Goal: Task Accomplishment & Management: Complete application form

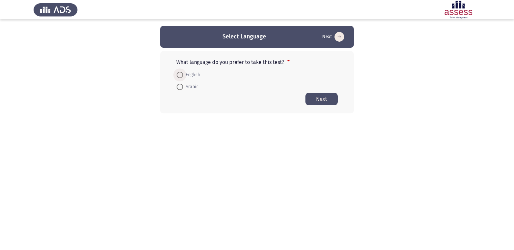
click at [179, 74] on span at bounding box center [179, 75] width 6 height 6
click at [179, 74] on input "English" at bounding box center [179, 75] width 6 height 6
radio input "true"
click at [326, 100] on button "Next" at bounding box center [321, 98] width 32 height 13
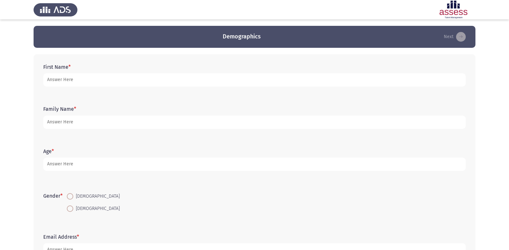
click at [264, 71] on form "First Name *" at bounding box center [254, 75] width 422 height 23
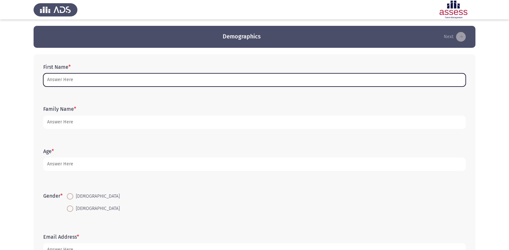
click at [260, 78] on input "First Name *" at bounding box center [254, 79] width 422 height 13
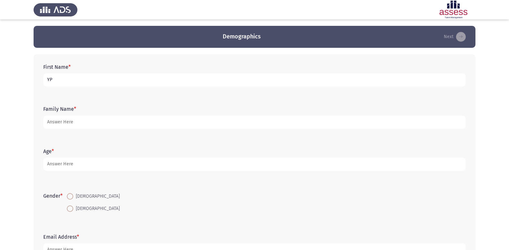
type input "Y"
type input "[PERSON_NAME]"
click at [318, 109] on form "Family Name *" at bounding box center [254, 117] width 422 height 23
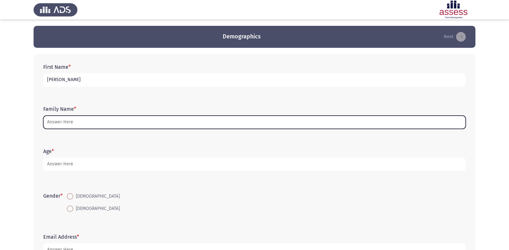
click at [200, 124] on input "Family Name *" at bounding box center [254, 121] width 422 height 13
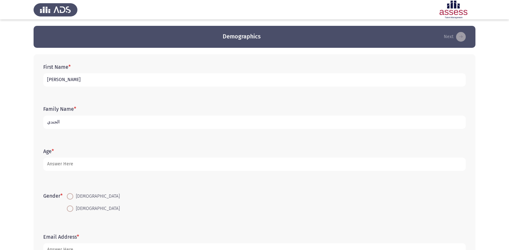
type input "الجندي"
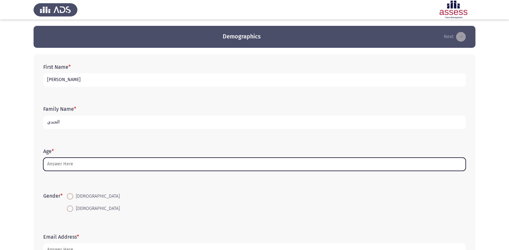
click at [92, 166] on input "Age *" at bounding box center [254, 163] width 422 height 13
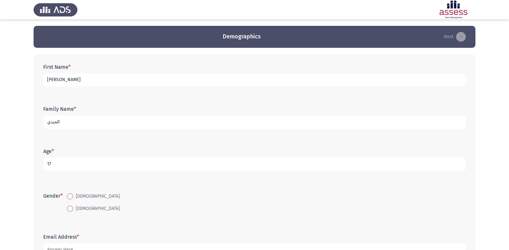
type input "17"
click at [73, 198] on span at bounding box center [70, 196] width 6 height 6
click at [73, 198] on input "[DEMOGRAPHIC_DATA]" at bounding box center [70, 196] width 6 height 6
radio input "true"
click at [115, 119] on input "الجندي" at bounding box center [254, 121] width 422 height 13
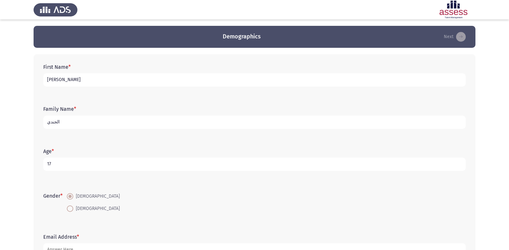
click at [115, 119] on input "الجندي" at bounding box center [254, 121] width 422 height 13
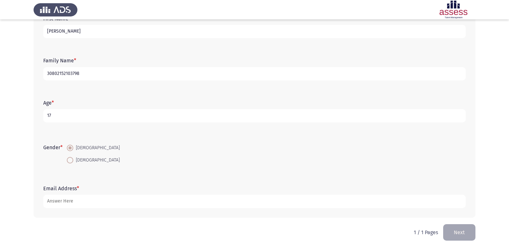
type input "30802152103798"
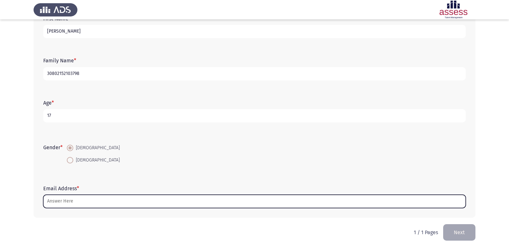
click at [58, 203] on input "Email Address *" at bounding box center [254, 201] width 422 height 13
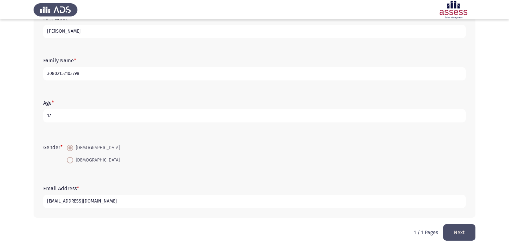
type input "[EMAIL_ADDRESS][DOMAIN_NAME]"
click at [462, 236] on button "Next" at bounding box center [459, 232] width 32 height 16
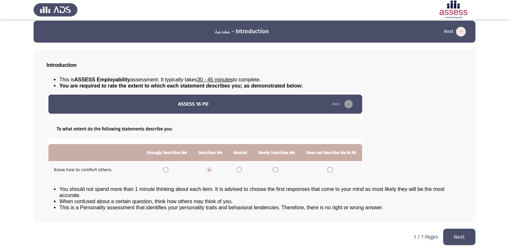
scroll to position [7, 0]
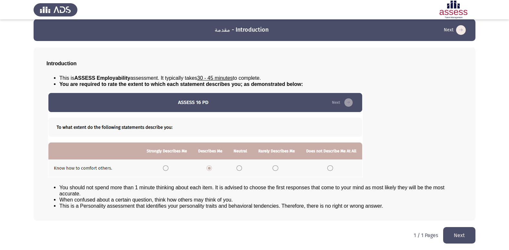
click at [449, 234] on button "Next" at bounding box center [459, 235] width 32 height 16
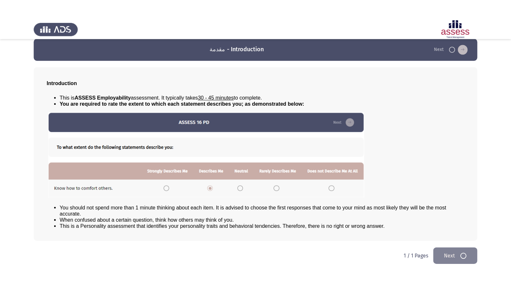
scroll to position [0, 0]
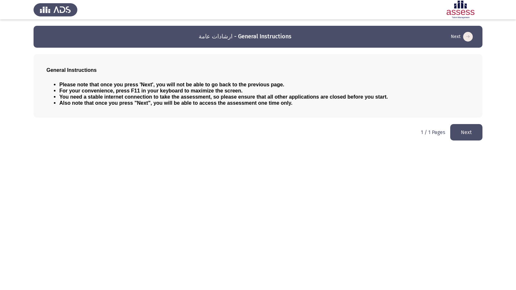
click at [459, 132] on button "Next" at bounding box center [466, 132] width 32 height 16
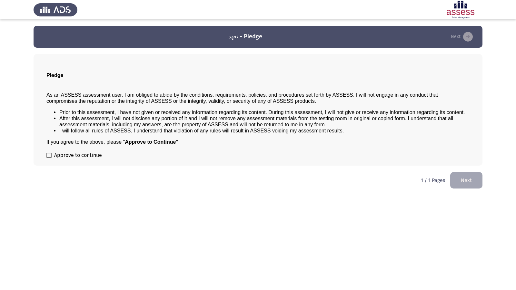
click at [52, 153] on label "Approve to continue" at bounding box center [73, 156] width 55 height 8
click at [49, 158] on input "Approve to continue" at bounding box center [49, 158] width 0 height 0
checkbox input "true"
click at [465, 178] on button "Next" at bounding box center [466, 180] width 32 height 16
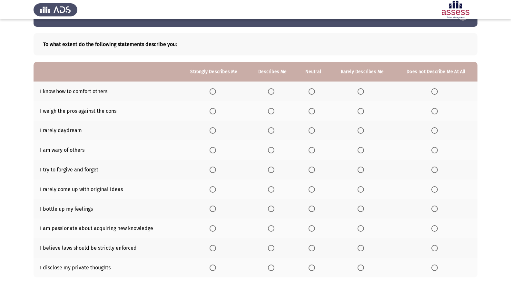
scroll to position [20, 0]
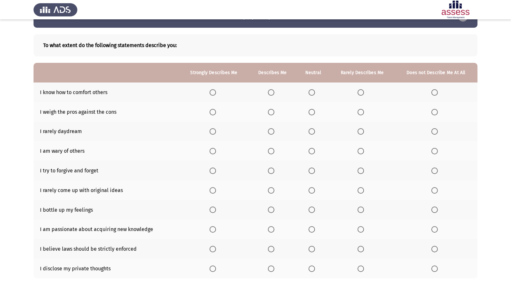
click at [215, 90] on span "Select an option" at bounding box center [213, 92] width 6 height 6
click at [215, 90] on input "Select an option" at bounding box center [213, 92] width 6 height 6
click at [213, 111] on span "Select an option" at bounding box center [213, 112] width 6 height 6
click at [213, 111] on input "Select an option" at bounding box center [213, 112] width 6 height 6
click at [312, 131] on span "Select an option" at bounding box center [312, 131] width 6 height 6
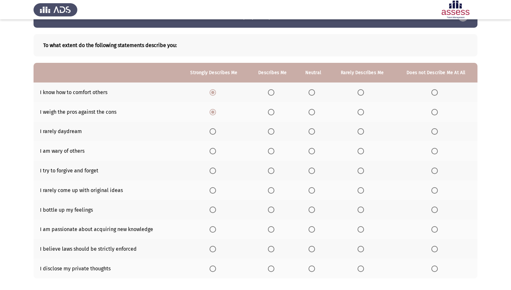
click at [312, 131] on input "Select an option" at bounding box center [312, 131] width 6 height 6
click at [272, 152] on span "Select an option" at bounding box center [271, 151] width 6 height 6
click at [272, 152] on input "Select an option" at bounding box center [271, 151] width 6 height 6
click at [312, 170] on span "Select an option" at bounding box center [312, 171] width 6 height 6
click at [312, 170] on input "Select an option" at bounding box center [312, 171] width 6 height 6
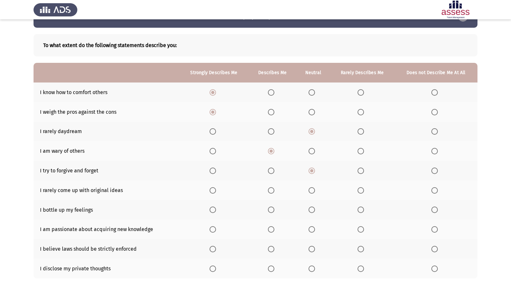
scroll to position [52, 0]
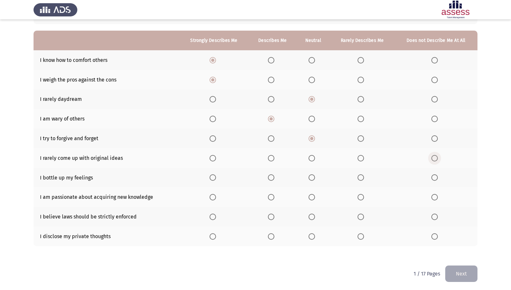
click at [434, 159] on span "Select an option" at bounding box center [435, 158] width 6 height 6
click at [434, 159] on input "Select an option" at bounding box center [435, 158] width 6 height 6
click at [364, 176] on span "Select an option" at bounding box center [361, 178] width 6 height 6
click at [364, 176] on input "Select an option" at bounding box center [361, 178] width 6 height 6
click at [213, 197] on span "Select an option" at bounding box center [213, 197] width 0 height 0
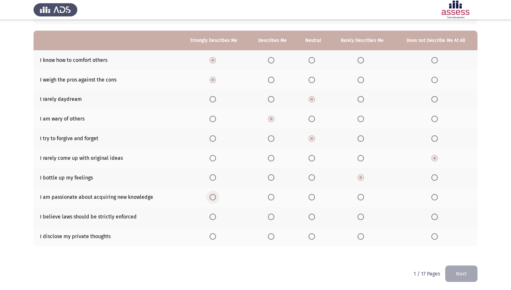
click at [214, 197] on input "Select an option" at bounding box center [213, 197] width 6 height 6
click at [275, 218] on span "Select an option" at bounding box center [271, 217] width 6 height 6
click at [275, 218] on input "Select an option" at bounding box center [271, 217] width 6 height 6
click at [435, 239] on span "Select an option" at bounding box center [435, 237] width 6 height 6
click at [435, 239] on input "Select an option" at bounding box center [435, 237] width 6 height 6
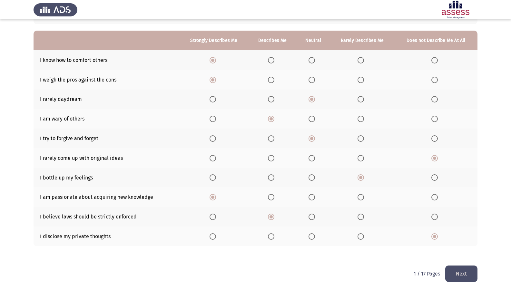
click at [451, 249] on button "Next" at bounding box center [462, 274] width 32 height 16
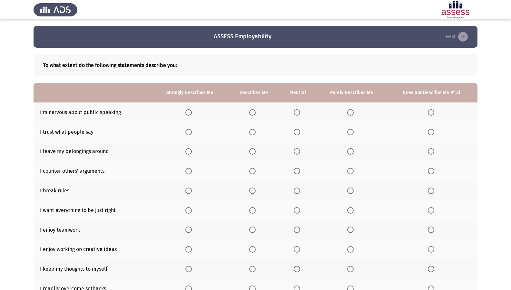
click at [435, 115] on label "Select an option" at bounding box center [432, 112] width 9 height 6
click at [435, 115] on input "Select an option" at bounding box center [431, 112] width 6 height 6
click at [350, 131] on span "Select an option" at bounding box center [350, 132] width 6 height 6
click at [350, 131] on input "Select an option" at bounding box center [350, 132] width 6 height 6
click at [430, 152] on span "Select an option" at bounding box center [431, 151] width 6 height 6
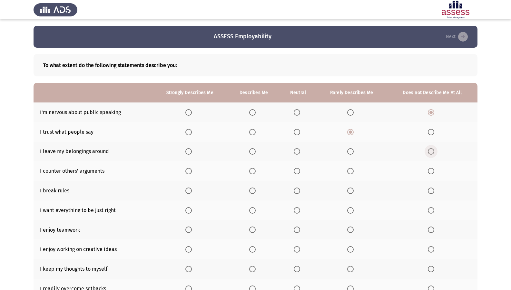
click at [430, 152] on input "Select an option" at bounding box center [431, 151] width 6 height 6
click at [254, 171] on span "Select an option" at bounding box center [252, 171] width 6 height 6
click at [254, 171] on input "Select an option" at bounding box center [252, 171] width 6 height 6
click at [434, 192] on span "Select an option" at bounding box center [431, 191] width 6 height 6
click at [434, 192] on input "Select an option" at bounding box center [431, 191] width 6 height 6
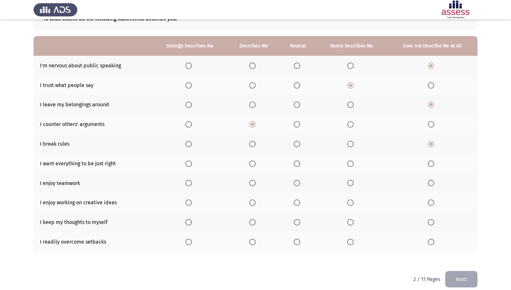
scroll to position [49, 0]
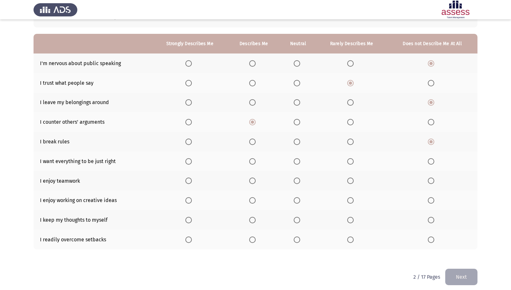
click at [258, 161] on label "Select an option" at bounding box center [253, 161] width 9 height 6
click at [256, 161] on input "Select an option" at bounding box center [252, 161] width 6 height 6
click at [191, 181] on span "Select an option" at bounding box center [188, 181] width 6 height 6
click at [191, 181] on input "Select an option" at bounding box center [188, 181] width 6 height 6
click at [190, 200] on span "Select an option" at bounding box center [188, 200] width 6 height 6
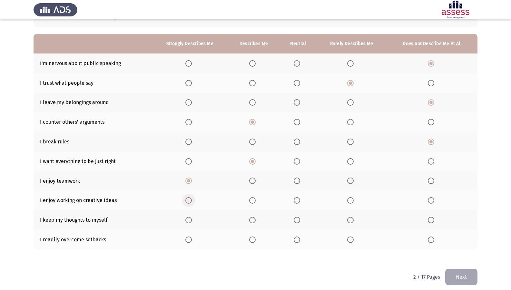
click at [190, 200] on input "Select an option" at bounding box center [188, 200] width 6 height 6
click at [191, 218] on span "Select an option" at bounding box center [188, 220] width 6 height 6
click at [191, 218] on input "Select an option" at bounding box center [188, 220] width 6 height 6
click at [252, 222] on span "Select an option" at bounding box center [252, 220] width 6 height 6
click at [252, 222] on input "Select an option" at bounding box center [252, 220] width 6 height 6
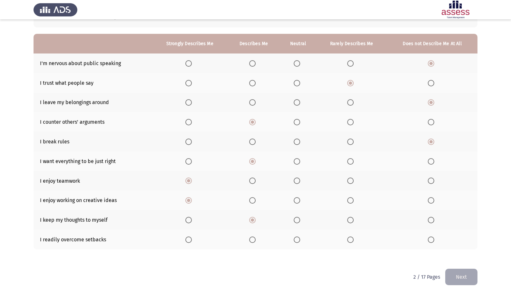
click at [189, 242] on span "Select an option" at bounding box center [188, 240] width 6 height 6
click at [189, 242] on input "Select an option" at bounding box center [188, 240] width 6 height 6
click at [458, 249] on button "Next" at bounding box center [462, 277] width 32 height 16
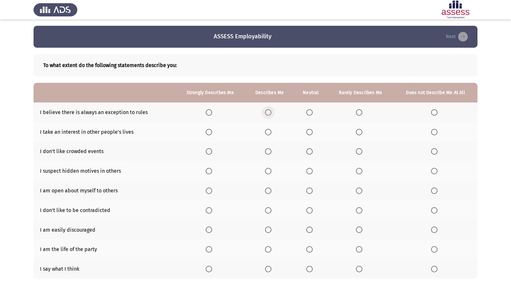
click at [271, 115] on span "Select an option" at bounding box center [268, 112] width 6 height 6
click at [271, 115] on input "Select an option" at bounding box center [268, 112] width 6 height 6
click at [272, 133] on label "Select an option" at bounding box center [269, 132] width 9 height 6
click at [272, 133] on input "Select an option" at bounding box center [268, 132] width 6 height 6
click at [309, 151] on span "Select an option" at bounding box center [309, 151] width 6 height 6
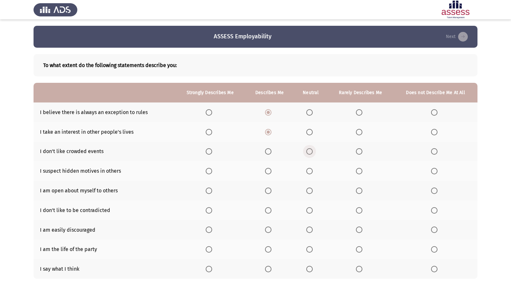
click at [309, 151] on input "Select an option" at bounding box center [309, 151] width 6 height 6
click at [269, 173] on span "Select an option" at bounding box center [268, 171] width 6 height 6
click at [269, 173] on input "Select an option" at bounding box center [268, 171] width 6 height 6
click at [362, 189] on span "Select an option" at bounding box center [359, 191] width 6 height 6
click at [362, 189] on input "Select an option" at bounding box center [359, 191] width 6 height 6
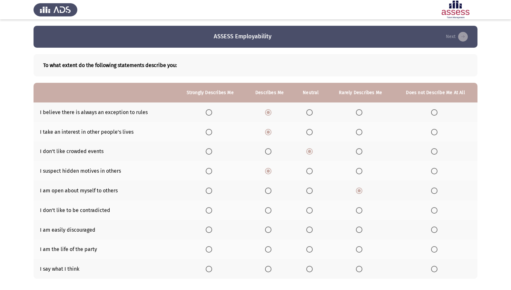
click at [436, 186] on th at bounding box center [436, 191] width 84 height 20
click at [432, 188] on span "Select an option" at bounding box center [434, 191] width 6 height 6
click at [432, 188] on input "Select an option" at bounding box center [434, 191] width 6 height 6
click at [310, 209] on span "Select an option" at bounding box center [309, 210] width 6 height 6
click at [310, 209] on input "Select an option" at bounding box center [309, 210] width 6 height 6
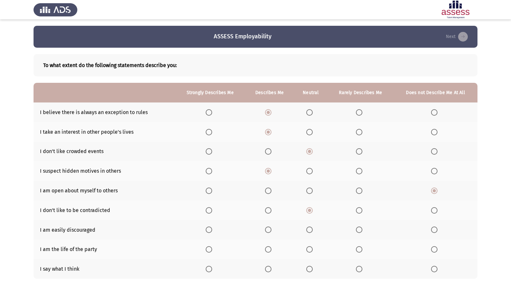
click at [437, 230] on span "Select an option" at bounding box center [434, 230] width 6 height 6
click at [437, 230] on input "Select an option" at bounding box center [434, 230] width 6 height 6
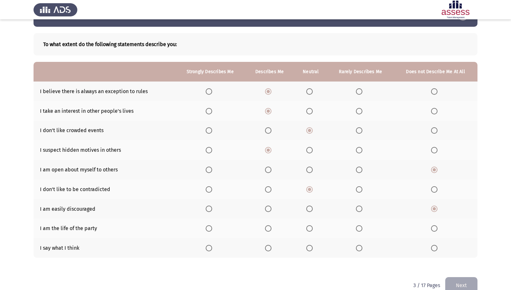
scroll to position [32, 0]
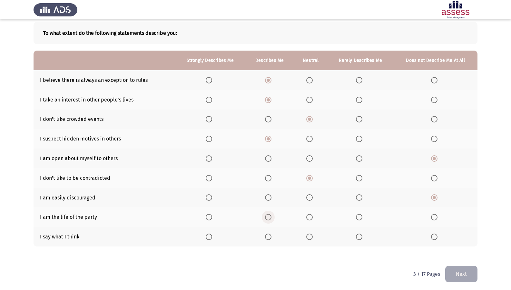
click at [271, 218] on span "Select an option" at bounding box center [268, 217] width 6 height 6
click at [271, 218] on input "Select an option" at bounding box center [268, 217] width 6 height 6
click at [311, 215] on span "Select an option" at bounding box center [309, 217] width 6 height 6
click at [311, 215] on input "Select an option" at bounding box center [309, 217] width 6 height 6
click at [274, 237] on label "Select an option" at bounding box center [269, 237] width 9 height 6
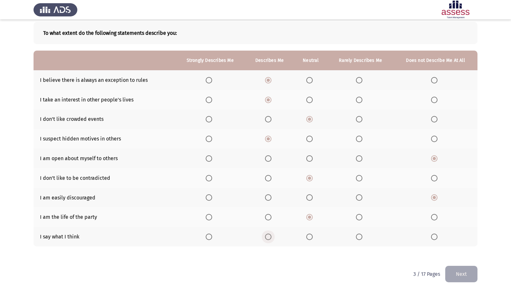
click at [272, 237] on input "Select an option" at bounding box center [268, 237] width 6 height 6
click at [456, 249] on button "Next" at bounding box center [462, 274] width 32 height 16
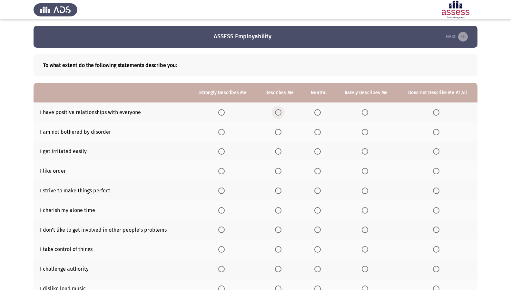
click at [276, 110] on span "Select an option" at bounding box center [278, 112] width 6 height 6
click at [276, 110] on input "Select an option" at bounding box center [278, 112] width 6 height 6
click at [367, 133] on span "Select an option" at bounding box center [365, 132] width 6 height 6
click at [367, 133] on input "Select an option" at bounding box center [365, 132] width 6 height 6
click at [435, 152] on span "Select an option" at bounding box center [436, 151] width 6 height 6
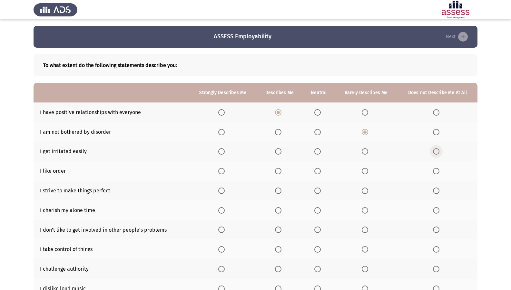
click at [435, 152] on input "Select an option" at bounding box center [436, 151] width 6 height 6
click at [283, 171] on label "Select an option" at bounding box center [279, 171] width 9 height 6
click at [282, 171] on input "Select an option" at bounding box center [278, 171] width 6 height 6
click at [224, 170] on span "Select an option" at bounding box center [221, 171] width 6 height 6
click at [224, 170] on input "Select an option" at bounding box center [221, 171] width 6 height 6
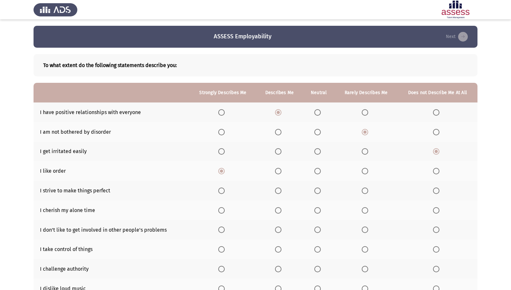
click at [222, 189] on span "Select an option" at bounding box center [221, 191] width 6 height 6
click at [222, 189] on input "Select an option" at bounding box center [221, 191] width 6 height 6
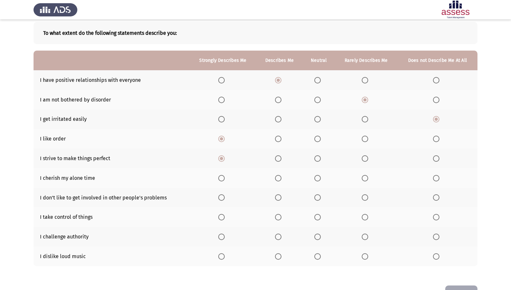
click at [280, 178] on span "Select an option" at bounding box center [278, 178] width 6 height 6
click at [280, 178] on input "Select an option" at bounding box center [278, 178] width 6 height 6
click at [366, 196] on span "Select an option" at bounding box center [365, 198] width 6 height 6
click at [366, 196] on input "Select an option" at bounding box center [365, 198] width 6 height 6
click at [320, 198] on span "Select an option" at bounding box center [318, 198] width 6 height 6
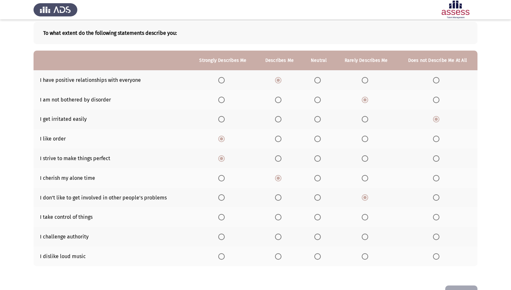
click at [320, 198] on input "Select an option" at bounding box center [318, 198] width 6 height 6
click at [282, 215] on span "Select an option" at bounding box center [278, 217] width 6 height 6
click at [282, 215] on input "Select an option" at bounding box center [278, 217] width 6 height 6
click at [436, 236] on span "Select an option" at bounding box center [436, 237] width 6 height 6
click at [436, 236] on input "Select an option" at bounding box center [436, 237] width 6 height 6
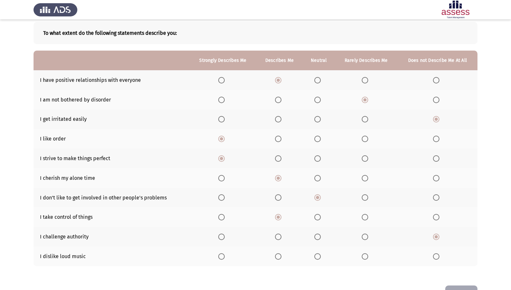
click at [277, 249] on span "Select an option" at bounding box center [278, 257] width 6 height 6
click at [277, 249] on input "Select an option" at bounding box center [278, 257] width 6 height 6
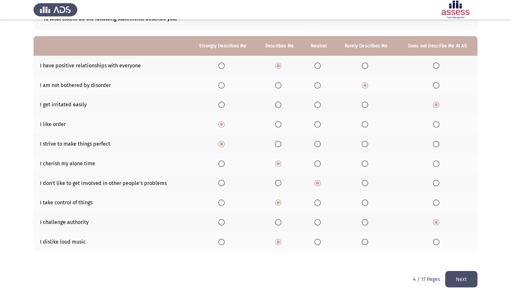
scroll to position [54, 0]
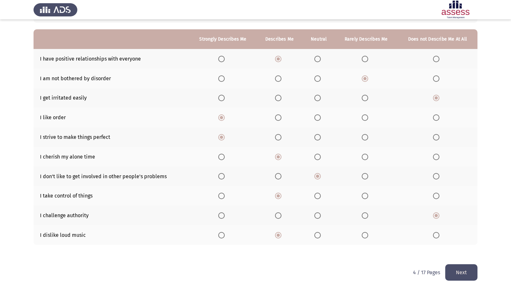
click at [460, 249] on button "Next" at bounding box center [462, 273] width 32 height 16
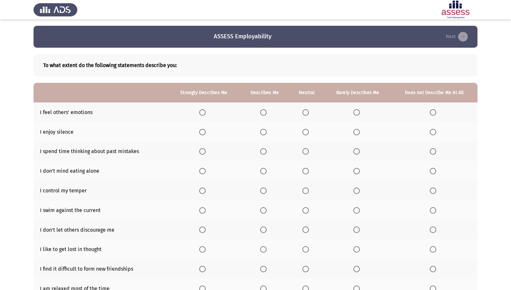
click at [263, 117] on th at bounding box center [265, 113] width 50 height 20
click at [264, 113] on span "Select an option" at bounding box center [263, 112] width 6 height 6
click at [264, 113] on input "Select an option" at bounding box center [263, 112] width 6 height 6
click at [359, 133] on span "Select an option" at bounding box center [357, 132] width 6 height 6
click at [359, 133] on input "Select an option" at bounding box center [357, 132] width 6 height 6
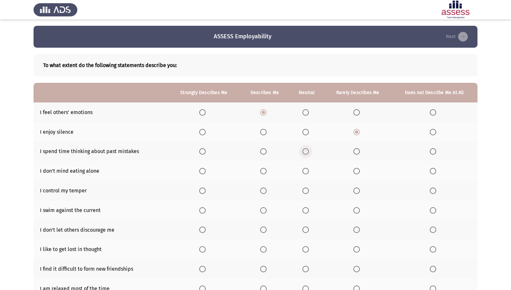
click at [305, 151] on span "Select an option" at bounding box center [306, 151] width 6 height 6
click at [305, 151] on input "Select an option" at bounding box center [306, 151] width 6 height 6
click at [208, 170] on label "Select an option" at bounding box center [203, 171] width 9 height 6
click at [206, 170] on input "Select an option" at bounding box center [202, 171] width 6 height 6
click at [305, 132] on span "Select an option" at bounding box center [306, 132] width 6 height 6
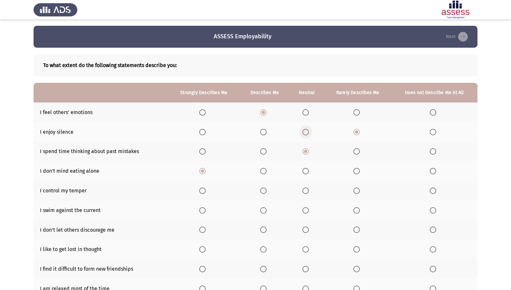
click at [305, 132] on input "Select an option" at bounding box center [306, 132] width 6 height 6
click at [360, 152] on span "Select an option" at bounding box center [357, 151] width 6 height 6
click at [360, 152] on input "Select an option" at bounding box center [357, 151] width 6 height 6
click at [268, 173] on label "Select an option" at bounding box center [264, 171] width 9 height 6
click at [267, 173] on input "Select an option" at bounding box center [263, 171] width 6 height 6
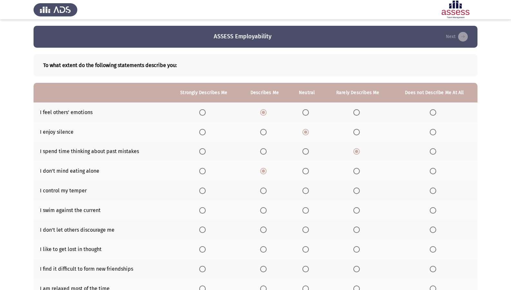
click at [310, 173] on label "Select an option" at bounding box center [307, 171] width 9 height 6
click at [309, 173] on input "Select an option" at bounding box center [306, 171] width 6 height 6
click at [205, 189] on span "Select an option" at bounding box center [202, 191] width 6 height 6
click at [205, 189] on input "Select an option" at bounding box center [202, 191] width 6 height 6
click at [306, 209] on span "Select an option" at bounding box center [306, 210] width 6 height 6
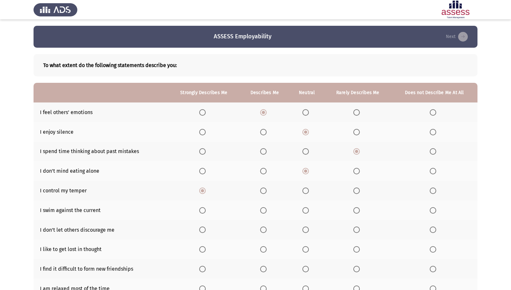
click at [306, 209] on input "Select an option" at bounding box center [306, 210] width 6 height 6
click at [357, 210] on span "Select an option" at bounding box center [357, 210] width 6 height 6
click at [357, 210] on input "Select an option" at bounding box center [357, 210] width 6 height 6
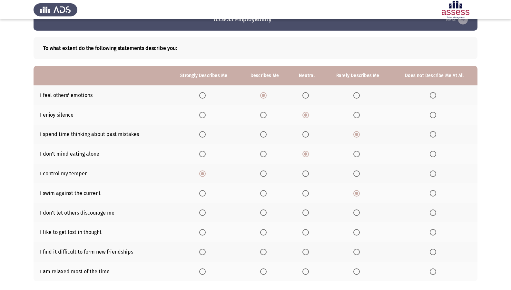
scroll to position [32, 0]
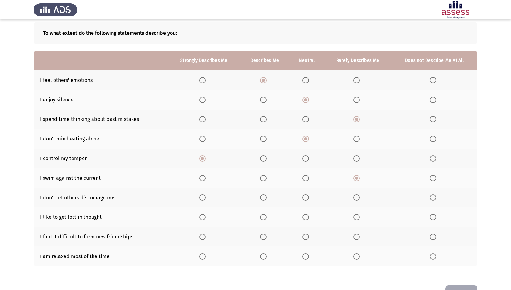
click at [203, 197] on span "Select an option" at bounding box center [202, 198] width 6 height 6
click at [203, 197] on input "Select an option" at bounding box center [202, 198] width 6 height 6
click at [360, 219] on span "Select an option" at bounding box center [357, 217] width 6 height 6
click at [360, 219] on input "Select an option" at bounding box center [357, 217] width 6 height 6
click at [436, 238] on span "Select an option" at bounding box center [433, 237] width 6 height 6
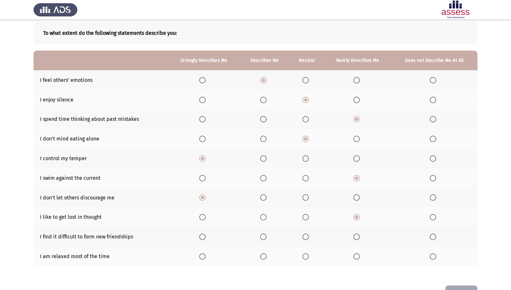
click at [436, 238] on input "Select an option" at bounding box center [433, 237] width 6 height 6
click at [208, 249] on label "Select an option" at bounding box center [203, 257] width 9 height 6
click at [206, 249] on input "Select an option" at bounding box center [202, 257] width 6 height 6
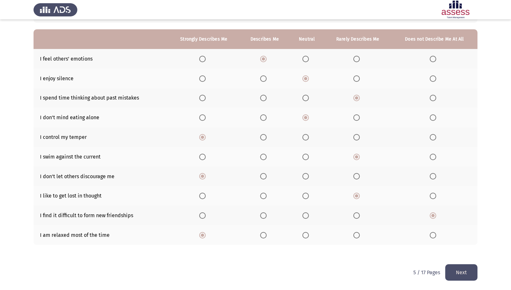
click at [463, 249] on button "Next" at bounding box center [462, 273] width 32 height 16
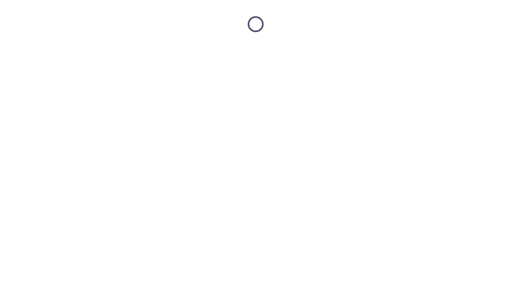
scroll to position [0, 0]
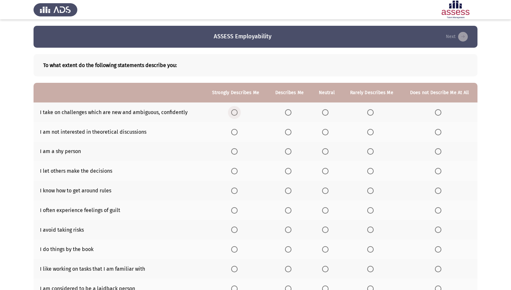
click at [237, 112] on span "Select an option" at bounding box center [234, 112] width 6 height 6
click at [237, 112] on input "Select an option" at bounding box center [234, 112] width 6 height 6
click at [373, 133] on span "Select an option" at bounding box center [370, 132] width 6 height 6
click at [373, 133] on input "Select an option" at bounding box center [370, 132] width 6 height 6
click at [441, 154] on span "Select an option" at bounding box center [438, 151] width 6 height 6
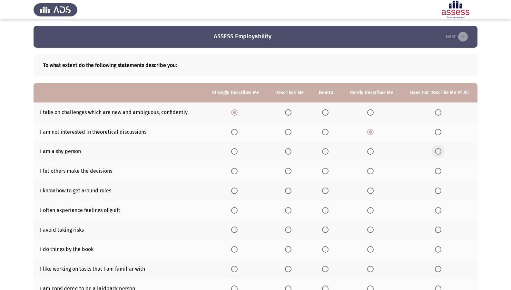
click at [441, 154] on input "Select an option" at bounding box center [438, 151] width 6 height 6
click at [435, 172] on th at bounding box center [440, 171] width 76 height 20
click at [435, 171] on span "Select an option" at bounding box center [438, 171] width 6 height 6
click at [435, 171] on input "Select an option" at bounding box center [438, 171] width 6 height 6
click at [290, 189] on span "Select an option" at bounding box center [288, 191] width 6 height 6
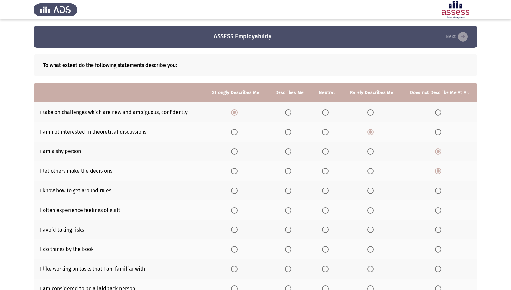
click at [290, 189] on input "Select an option" at bounding box center [288, 191] width 6 height 6
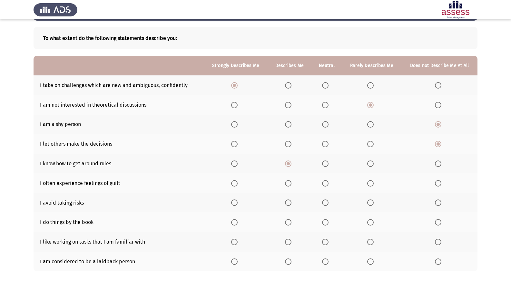
scroll to position [54, 0]
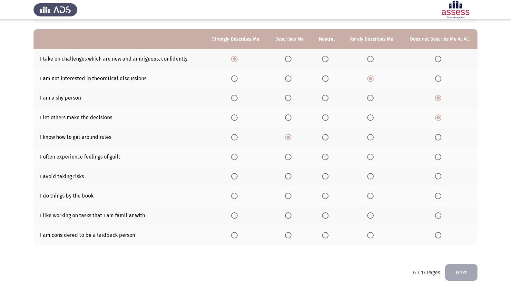
click at [440, 159] on span "Select an option" at bounding box center [438, 157] width 6 height 6
click at [440, 159] on input "Select an option" at bounding box center [438, 157] width 6 height 6
click at [441, 175] on span "Select an option" at bounding box center [438, 176] width 6 height 6
click at [441, 175] on input "Select an option" at bounding box center [438, 176] width 6 height 6
click at [368, 195] on span "Select an option" at bounding box center [370, 196] width 6 height 6
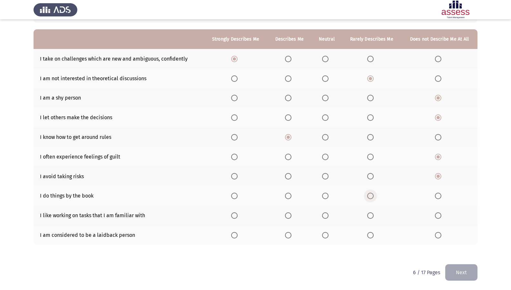
click at [368, 195] on input "Select an option" at bounding box center [370, 196] width 6 height 6
click at [324, 197] on span "Select an option" at bounding box center [325, 196] width 6 height 6
click at [324, 197] on input "Select an option" at bounding box center [325, 196] width 6 height 6
click at [289, 216] on span "Select an option" at bounding box center [288, 216] width 6 height 6
click at [289, 216] on input "Select an option" at bounding box center [288, 216] width 6 height 6
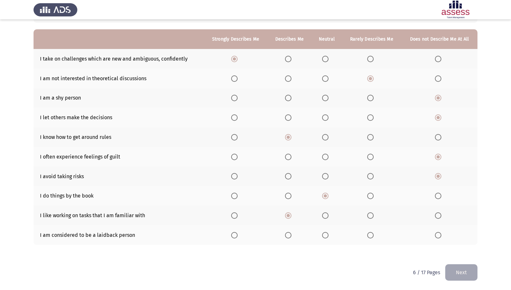
click at [374, 234] on span "Select an option" at bounding box center [370, 235] width 6 height 6
click at [374, 234] on input "Select an option" at bounding box center [370, 235] width 6 height 6
click at [460, 249] on button "Next" at bounding box center [462, 273] width 32 height 16
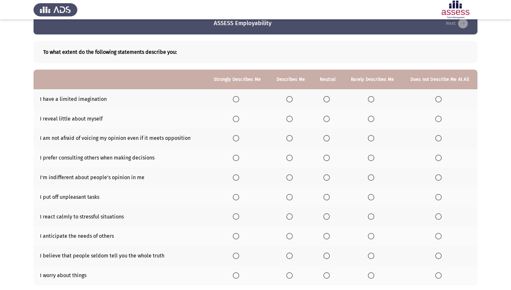
scroll to position [0, 0]
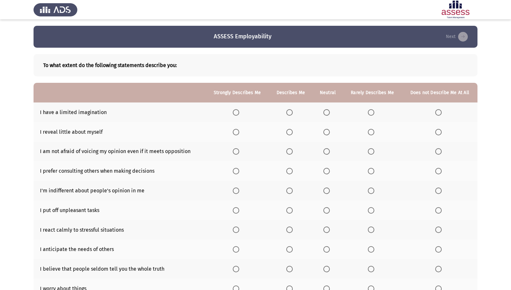
click at [439, 109] on span "Select an option" at bounding box center [439, 112] width 6 height 6
click at [439, 109] on input "Select an option" at bounding box center [439, 112] width 6 height 6
click at [328, 131] on span "Select an option" at bounding box center [327, 132] width 6 height 6
click at [328, 131] on input "Select an option" at bounding box center [327, 132] width 6 height 6
click at [238, 151] on span "Select an option" at bounding box center [236, 151] width 6 height 6
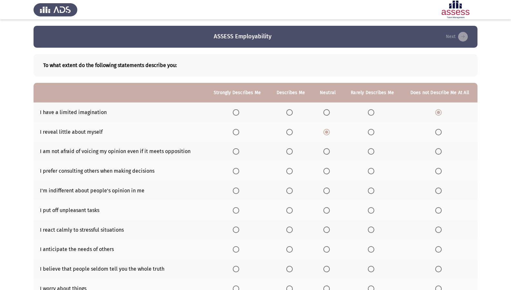
click at [238, 151] on input "Select an option" at bounding box center [236, 151] width 6 height 6
click at [290, 173] on span "Select an option" at bounding box center [289, 171] width 6 height 6
click at [290, 173] on input "Select an option" at bounding box center [289, 171] width 6 height 6
click at [234, 192] on span "Select an option" at bounding box center [236, 191] width 6 height 6
click at [234, 192] on input "Select an option" at bounding box center [236, 191] width 6 height 6
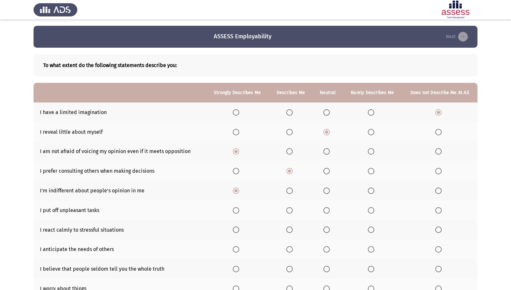
click at [442, 213] on span "Select an option" at bounding box center [439, 210] width 6 height 6
click at [442, 213] on input "Select an option" at bounding box center [439, 210] width 6 height 6
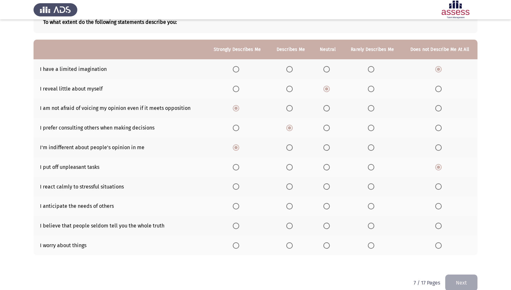
scroll to position [54, 0]
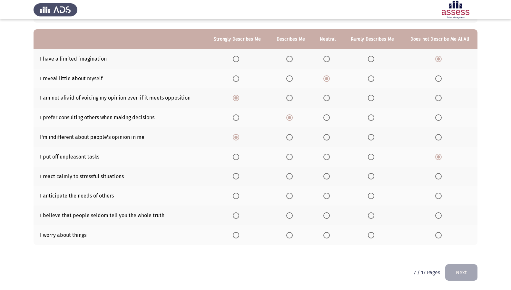
click at [235, 177] on span "Select an option" at bounding box center [236, 176] width 6 height 6
click at [235, 177] on input "Select an option" at bounding box center [236, 176] width 6 height 6
click at [235, 193] on span "Select an option" at bounding box center [236, 196] width 6 height 6
click at [235, 193] on input "Select an option" at bounding box center [236, 196] width 6 height 6
click at [293, 197] on span "Select an option" at bounding box center [289, 196] width 6 height 6
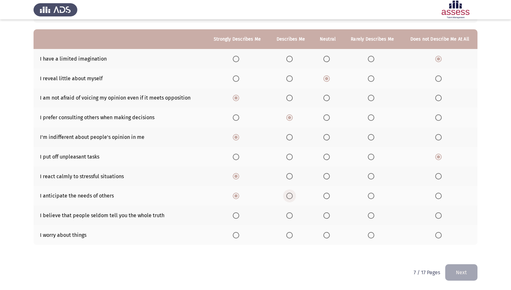
click at [293, 197] on input "Select an option" at bounding box center [289, 196] width 6 height 6
click at [373, 215] on span "Select an option" at bounding box center [371, 216] width 6 height 6
click at [373, 215] on input "Select an option" at bounding box center [371, 216] width 6 height 6
click at [293, 234] on span "Select an option" at bounding box center [289, 235] width 6 height 6
click at [293, 234] on input "Select an option" at bounding box center [289, 235] width 6 height 6
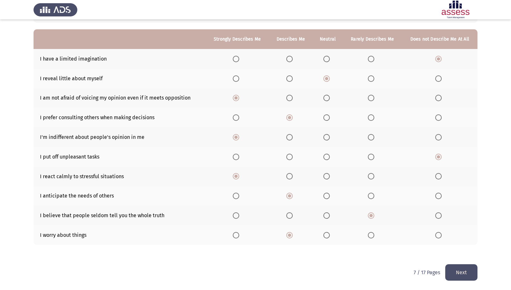
click at [448, 249] on button "Next" at bounding box center [462, 273] width 32 height 16
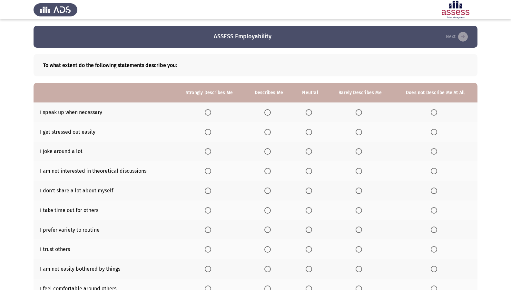
click at [212, 111] on label "Select an option" at bounding box center [209, 112] width 9 height 6
click at [211, 111] on input "Select an option" at bounding box center [208, 112] width 6 height 6
click at [435, 133] on span "Select an option" at bounding box center [434, 132] width 6 height 6
click at [435, 133] on input "Select an option" at bounding box center [434, 132] width 6 height 6
click at [266, 151] on span "Select an option" at bounding box center [268, 151] width 6 height 6
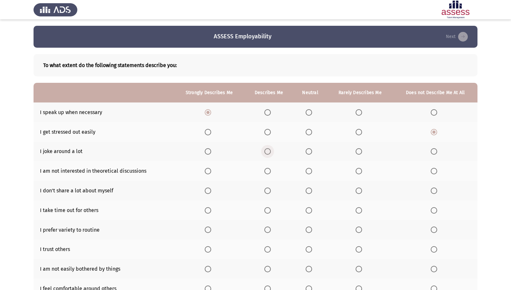
click at [266, 151] on input "Select an option" at bounding box center [268, 151] width 6 height 6
click at [434, 172] on span "Select an option" at bounding box center [434, 171] width 6 height 6
click at [434, 172] on input "Select an option" at bounding box center [434, 171] width 6 height 6
click at [307, 190] on span "Select an option" at bounding box center [309, 191] width 6 height 6
click at [307, 190] on input "Select an option" at bounding box center [309, 191] width 6 height 6
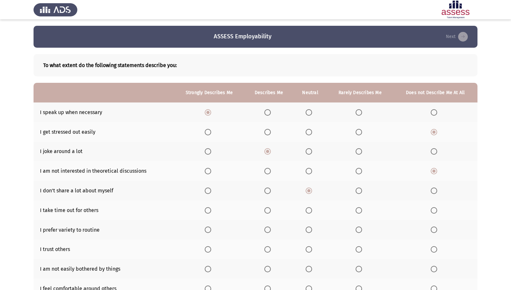
click at [265, 188] on th at bounding box center [269, 191] width 49 height 20
click at [270, 192] on span "Select an option" at bounding box center [268, 191] width 6 height 6
click at [270, 192] on input "Select an option" at bounding box center [268, 191] width 6 height 6
click at [308, 209] on span "Select an option" at bounding box center [309, 210] width 6 height 6
click at [308, 209] on input "Select an option" at bounding box center [309, 210] width 6 height 6
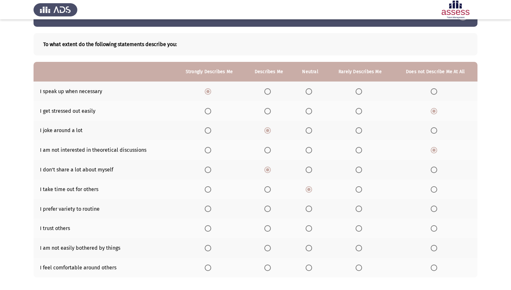
scroll to position [32, 0]
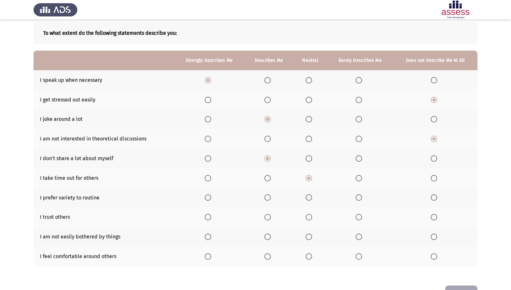
click at [268, 197] on span "Select an option" at bounding box center [268, 198] width 6 height 6
click at [268, 197] on input "Select an option" at bounding box center [268, 198] width 6 height 6
click at [306, 219] on span "Select an option" at bounding box center [309, 217] width 6 height 6
click at [306, 219] on input "Select an option" at bounding box center [309, 217] width 6 height 6
click at [204, 234] on th at bounding box center [209, 237] width 71 height 20
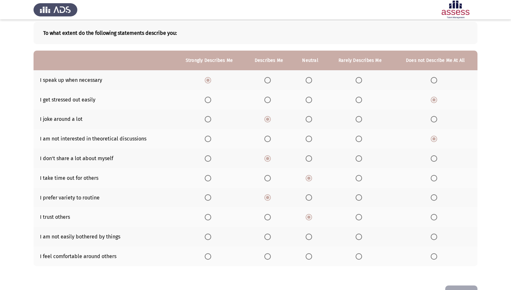
click at [210, 235] on mat-radio-button "Select an option" at bounding box center [209, 237] width 9 height 7
click at [210, 235] on span "Select an option" at bounding box center [208, 237] width 6 height 6
click at [210, 235] on input "Select an option" at bounding box center [208, 237] width 6 height 6
click at [309, 249] on span "Select an option" at bounding box center [309, 257] width 6 height 6
click at [309, 249] on input "Select an option" at bounding box center [309, 257] width 6 height 6
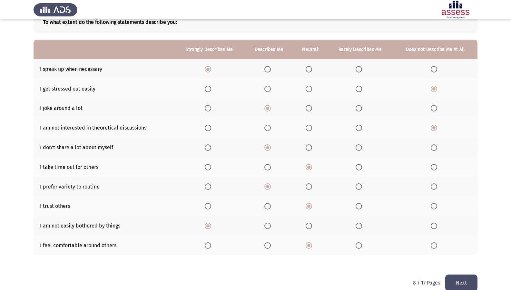
scroll to position [54, 0]
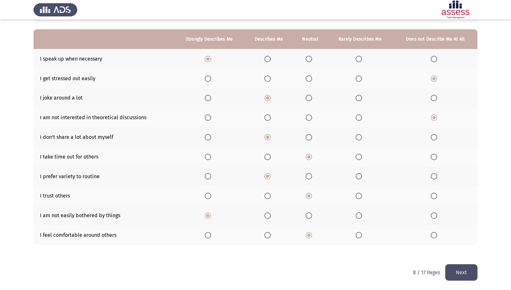
click at [460, 249] on button "Next" at bounding box center [462, 273] width 32 height 16
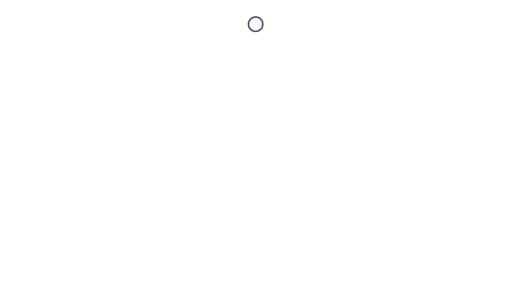
scroll to position [0, 0]
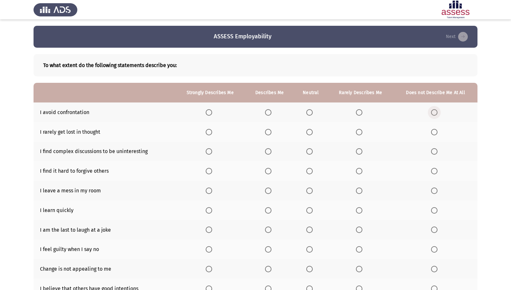
click at [435, 113] on span "Select an option" at bounding box center [435, 113] width 0 height 0
click at [435, 112] on input "Select an option" at bounding box center [434, 112] width 6 height 6
click at [267, 134] on span "Select an option" at bounding box center [268, 132] width 6 height 6
click at [267, 134] on input "Select an option" at bounding box center [268, 132] width 6 height 6
click at [310, 133] on span "Select an option" at bounding box center [309, 132] width 6 height 6
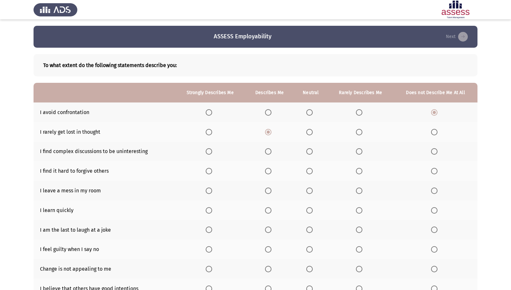
click at [310, 133] on input "Select an option" at bounding box center [309, 132] width 6 height 6
click at [435, 149] on span "Select an option" at bounding box center [434, 151] width 6 height 6
click at [435, 149] on input "Select an option" at bounding box center [434, 151] width 6 height 6
click at [435, 172] on span "Select an option" at bounding box center [434, 171] width 6 height 6
click at [435, 172] on input "Select an option" at bounding box center [434, 171] width 6 height 6
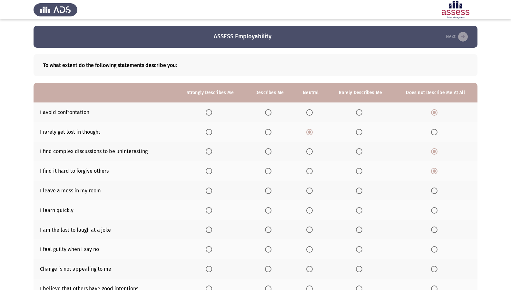
click at [267, 191] on span "Select an option" at bounding box center [268, 191] width 6 height 6
click at [267, 191] on input "Select an option" at bounding box center [268, 191] width 6 height 6
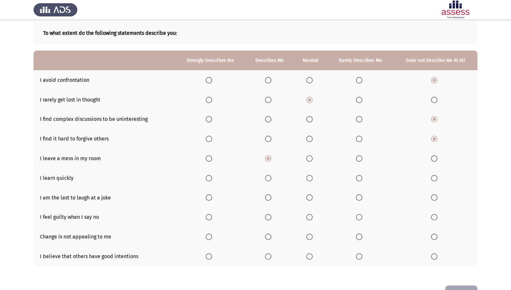
click at [208, 179] on span "Select an option" at bounding box center [209, 178] width 6 height 6
click at [208, 179] on input "Select an option" at bounding box center [209, 178] width 6 height 6
click at [433, 197] on span "Select an option" at bounding box center [434, 198] width 6 height 6
click at [433, 197] on input "Select an option" at bounding box center [434, 198] width 6 height 6
click at [313, 216] on span "Select an option" at bounding box center [309, 217] width 6 height 6
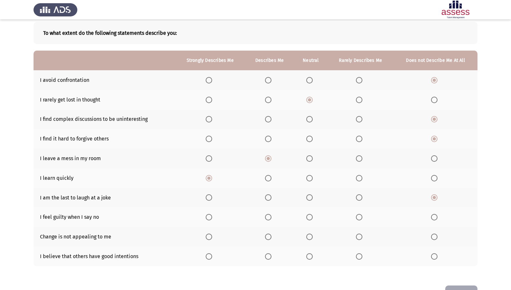
click at [313, 216] on input "Select an option" at bounding box center [309, 217] width 6 height 6
click at [362, 220] on span "Select an option" at bounding box center [359, 217] width 6 height 6
click at [362, 220] on input "Select an option" at bounding box center [359, 217] width 6 height 6
click at [311, 236] on span "Select an option" at bounding box center [309, 237] width 6 height 6
click at [311, 236] on input "Select an option" at bounding box center [309, 237] width 6 height 6
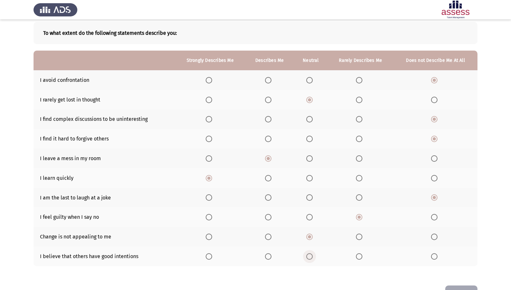
click at [308, 249] on span "Select an option" at bounding box center [309, 257] width 6 height 6
click at [308, 249] on input "Select an option" at bounding box center [309, 257] width 6 height 6
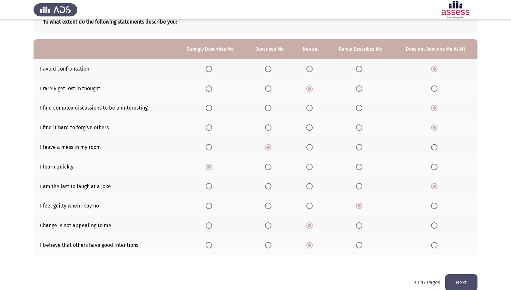
scroll to position [54, 0]
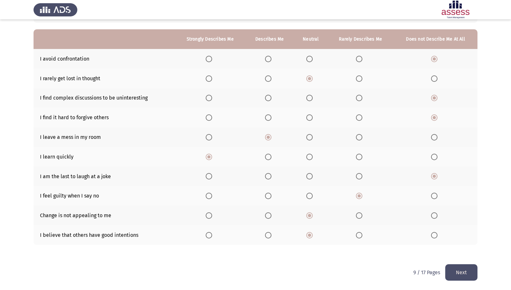
click at [457, 249] on button "Next" at bounding box center [462, 273] width 32 height 16
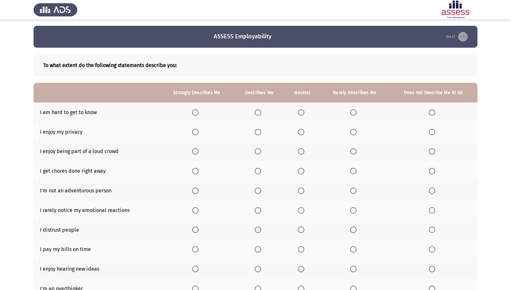
click at [431, 114] on span "Select an option" at bounding box center [432, 112] width 6 height 6
click at [431, 114] on input "Select an option" at bounding box center [432, 112] width 6 height 6
click at [257, 132] on span "Select an option" at bounding box center [258, 132] width 6 height 6
click at [257, 132] on input "Select an option" at bounding box center [258, 132] width 6 height 6
click at [303, 152] on span "Select an option" at bounding box center [301, 151] width 6 height 6
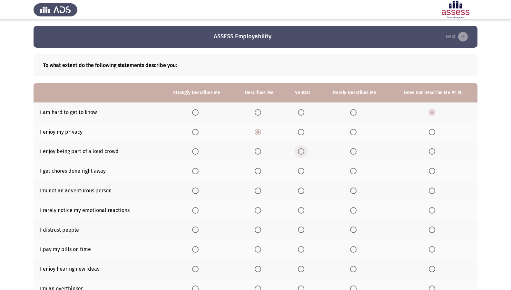
click at [303, 152] on input "Select an option" at bounding box center [301, 151] width 6 height 6
click at [260, 170] on span "Select an option" at bounding box center [258, 171] width 6 height 6
click at [260, 170] on input "Select an option" at bounding box center [258, 171] width 6 height 6
click at [431, 192] on span "Select an option" at bounding box center [432, 191] width 6 height 6
click at [431, 192] on input "Select an option" at bounding box center [432, 191] width 6 height 6
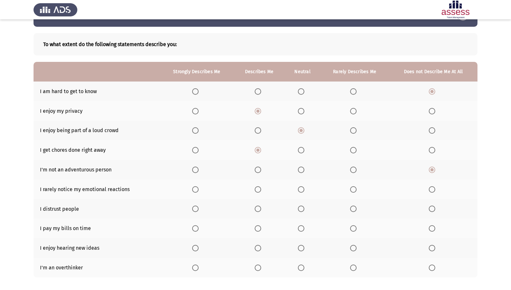
scroll to position [32, 0]
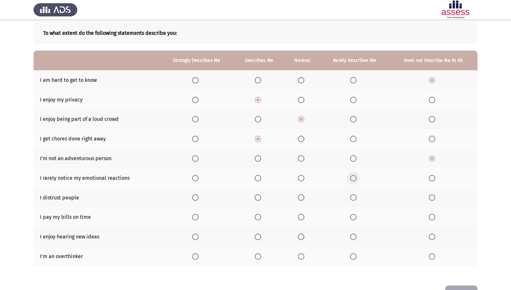
click at [355, 178] on span "Select an option" at bounding box center [353, 178] width 6 height 6
click at [355, 178] on input "Select an option" at bounding box center [353, 178] width 6 height 6
click at [304, 196] on span "Select an option" at bounding box center [301, 198] width 6 height 6
click at [304, 196] on input "Select an option" at bounding box center [301, 198] width 6 height 6
click at [352, 195] on span "Select an option" at bounding box center [353, 198] width 6 height 6
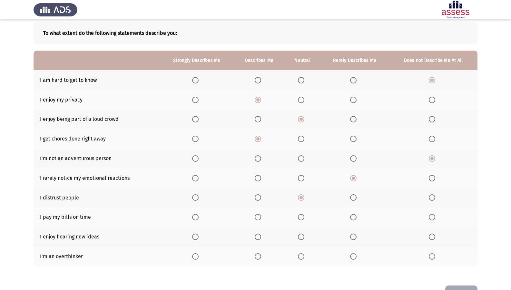
click at [352, 195] on input "Select an option" at bounding box center [353, 198] width 6 height 6
click at [196, 218] on span "Select an option" at bounding box center [195, 217] width 6 height 6
click at [196, 218] on input "Select an option" at bounding box center [195, 217] width 6 height 6
click at [194, 237] on span "Select an option" at bounding box center [195, 237] width 6 height 6
click at [194, 237] on input "Select an option" at bounding box center [195, 237] width 6 height 6
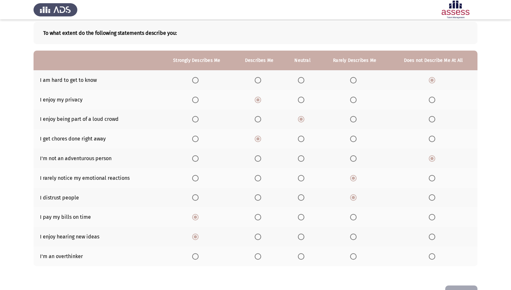
click at [260, 249] on span "Select an option" at bounding box center [258, 257] width 6 height 6
click at [260, 249] on input "Select an option" at bounding box center [258, 257] width 6 height 6
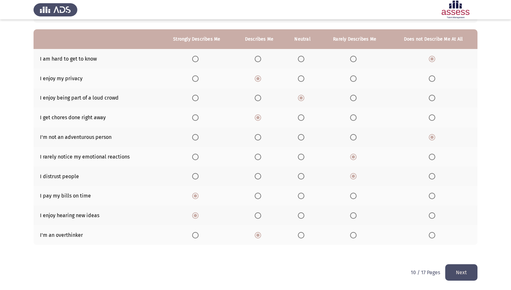
click at [468, 249] on button "Next" at bounding box center [462, 273] width 32 height 16
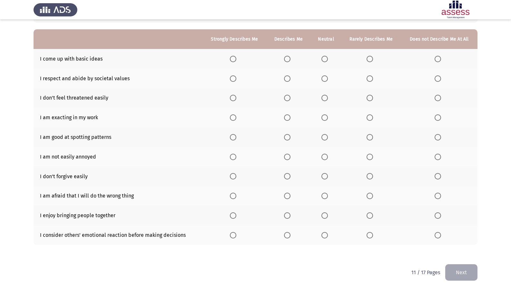
scroll to position [21, 0]
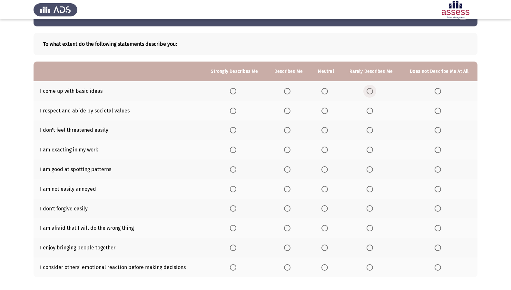
click at [370, 93] on span "Select an option" at bounding box center [370, 91] width 6 height 6
click at [370, 93] on input "Select an option" at bounding box center [370, 91] width 6 height 6
click at [287, 113] on span "Select an option" at bounding box center [287, 111] width 6 height 6
click at [287, 113] on input "Select an option" at bounding box center [287, 111] width 6 height 6
click at [232, 131] on span "Select an option" at bounding box center [233, 130] width 6 height 6
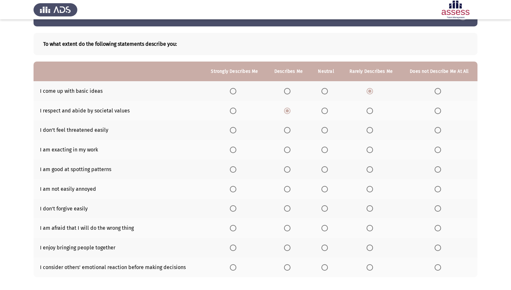
click at [232, 131] on input "Select an option" at bounding box center [233, 130] width 6 height 6
click at [233, 151] on span "Select an option" at bounding box center [233, 150] width 6 height 6
click at [233, 151] on input "Select an option" at bounding box center [233, 150] width 6 height 6
click at [235, 173] on span "Select an option" at bounding box center [233, 169] width 6 height 6
click at [235, 173] on input "Select an option" at bounding box center [233, 169] width 6 height 6
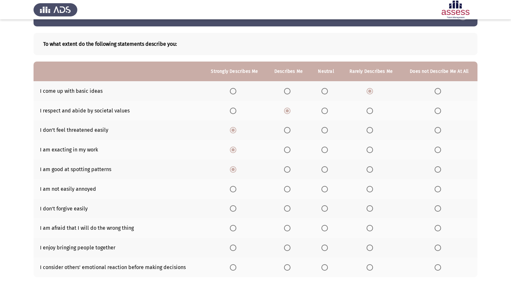
click at [230, 191] on th at bounding box center [235, 189] width 64 height 20
click at [233, 189] on span "Select an option" at bounding box center [233, 189] width 6 height 6
click at [233, 189] on input "Select an option" at bounding box center [233, 189] width 6 height 6
click at [372, 211] on span "Select an option" at bounding box center [370, 208] width 6 height 6
click at [372, 211] on input "Select an option" at bounding box center [370, 208] width 6 height 6
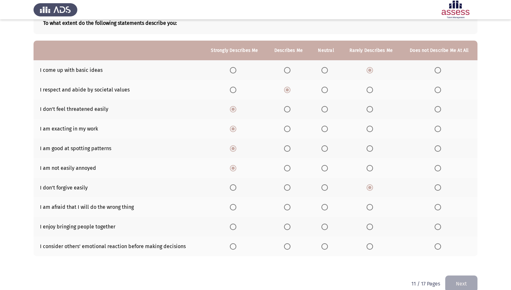
scroll to position [54, 0]
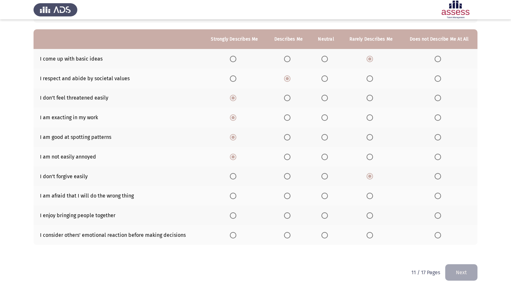
click at [324, 197] on span "Select an option" at bounding box center [325, 196] width 6 height 6
click at [324, 197] on input "Select an option" at bounding box center [325, 196] width 6 height 6
click at [369, 195] on span "Select an option" at bounding box center [370, 196] width 6 height 6
click at [369, 195] on input "Select an option" at bounding box center [370, 196] width 6 height 6
click at [325, 199] on span "Select an option" at bounding box center [325, 196] width 6 height 6
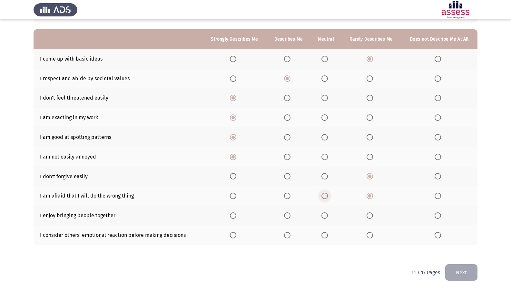
click at [325, 199] on input "Select an option" at bounding box center [325, 196] width 6 height 6
click at [238, 216] on label "Select an option" at bounding box center [234, 216] width 9 height 6
click at [236, 216] on input "Select an option" at bounding box center [233, 216] width 6 height 6
click at [286, 235] on span "Select an option" at bounding box center [287, 235] width 6 height 6
click at [286, 235] on input "Select an option" at bounding box center [287, 235] width 6 height 6
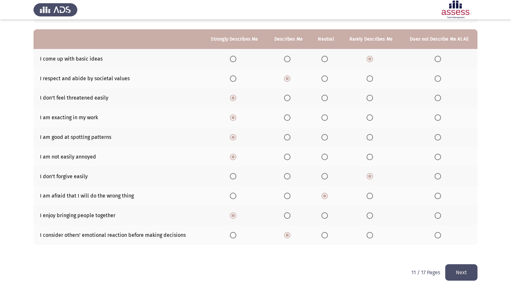
click at [325, 236] on span "Select an option" at bounding box center [325, 235] width 6 height 6
click at [325, 236] on input "Select an option" at bounding box center [325, 235] width 6 height 6
click at [469, 249] on button "Next" at bounding box center [462, 273] width 32 height 16
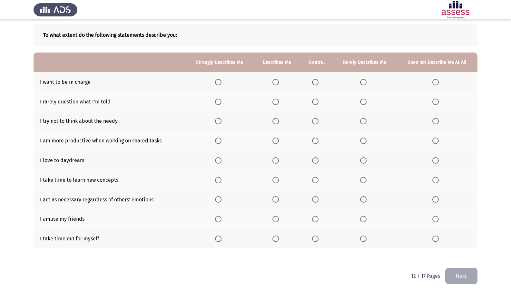
scroll to position [31, 0]
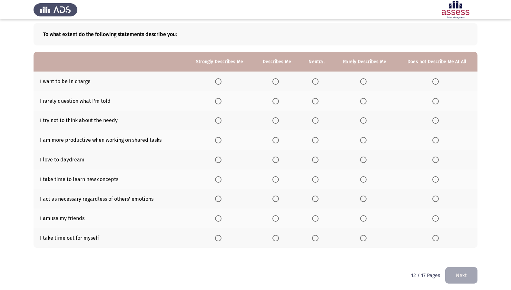
click at [222, 80] on span "Select an option" at bounding box center [218, 81] width 6 height 6
click at [222, 80] on input "Select an option" at bounding box center [218, 81] width 6 height 6
click at [364, 102] on span "Select an option" at bounding box center [363, 101] width 6 height 6
click at [364, 102] on input "Select an option" at bounding box center [363, 101] width 6 height 6
click at [437, 123] on span "Select an option" at bounding box center [436, 120] width 6 height 6
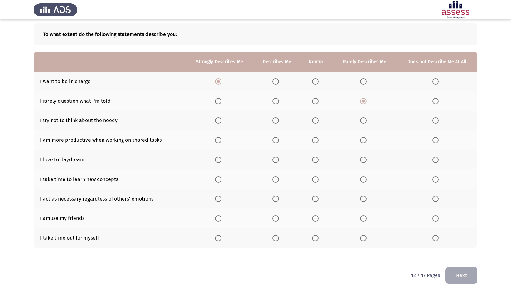
click at [437, 123] on input "Select an option" at bounding box center [436, 120] width 6 height 6
click at [368, 143] on label "Select an option" at bounding box center [364, 140] width 9 height 6
click at [367, 143] on input "Select an option" at bounding box center [363, 140] width 6 height 6
click at [314, 159] on span "Select an option" at bounding box center [315, 160] width 6 height 6
click at [314, 159] on input "Select an option" at bounding box center [315, 160] width 6 height 6
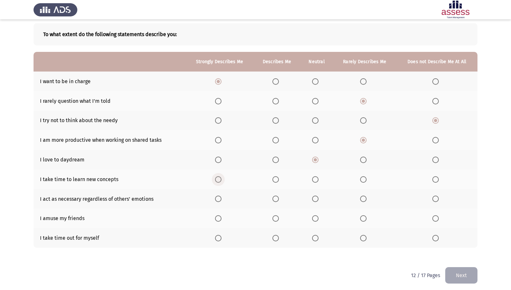
click at [221, 178] on span "Select an option" at bounding box center [218, 179] width 6 height 6
click at [221, 178] on input "Select an option" at bounding box center [218, 179] width 6 height 6
click at [219, 199] on span "Select an option" at bounding box center [218, 199] width 6 height 6
click at [219, 199] on input "Select an option" at bounding box center [218, 199] width 6 height 6
click at [279, 220] on span "Select an option" at bounding box center [276, 218] width 6 height 6
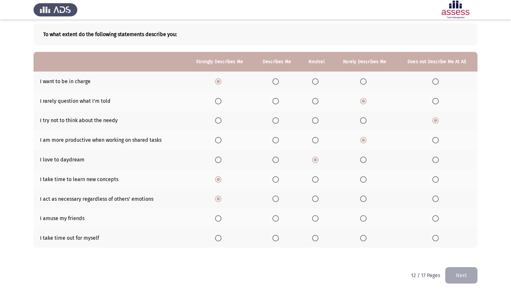
click at [279, 220] on input "Select an option" at bounding box center [276, 218] width 6 height 6
click at [222, 240] on span "Select an option" at bounding box center [218, 238] width 6 height 6
click at [222, 240] on input "Select an option" at bounding box center [218, 238] width 6 height 6
click at [467, 249] on button "Next" at bounding box center [462, 275] width 32 height 16
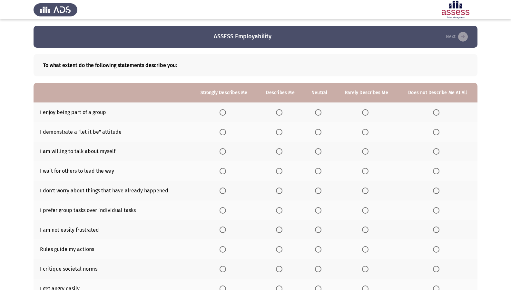
click at [226, 112] on span "Select an option" at bounding box center [223, 112] width 6 height 6
click at [226, 112] on input "Select an option" at bounding box center [223, 112] width 6 height 6
click at [280, 132] on span "Select an option" at bounding box center [279, 132] width 6 height 6
click at [280, 132] on input "Select an option" at bounding box center [279, 132] width 6 height 6
click at [280, 149] on span "Select an option" at bounding box center [279, 151] width 6 height 6
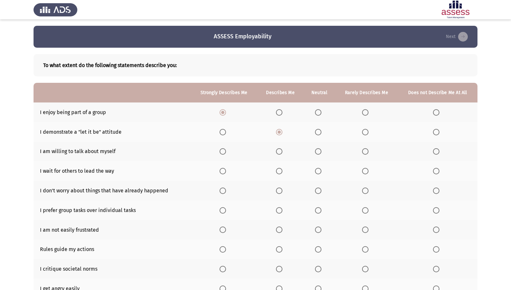
click at [280, 149] on input "Select an option" at bounding box center [279, 151] width 6 height 6
click at [319, 173] on span "Select an option" at bounding box center [318, 171] width 6 height 6
click at [319, 173] on input "Select an option" at bounding box center [318, 171] width 6 height 6
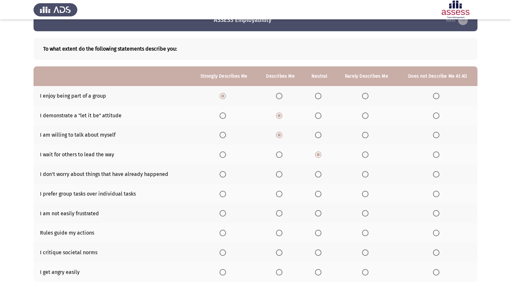
scroll to position [32, 0]
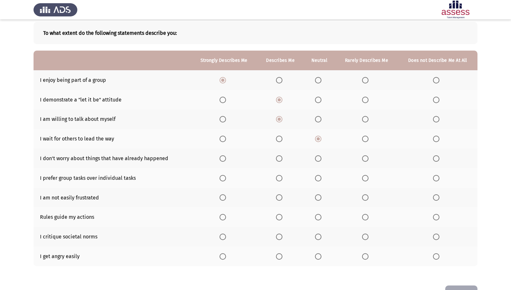
click at [279, 158] on span "Select an option" at bounding box center [279, 158] width 6 height 6
click at [279, 158] on input "Select an option" at bounding box center [279, 158] width 6 height 6
click at [222, 180] on span "Select an option" at bounding box center [223, 178] width 6 height 6
click at [222, 180] on input "Select an option" at bounding box center [223, 178] width 6 height 6
click at [283, 181] on span "Select an option" at bounding box center [279, 178] width 6 height 6
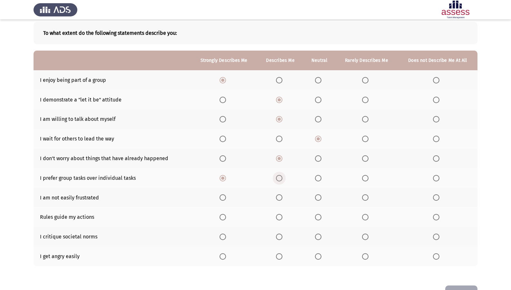
click at [283, 181] on input "Select an option" at bounding box center [279, 178] width 6 height 6
click at [225, 179] on span "Select an option" at bounding box center [223, 178] width 6 height 6
click at [225, 179] on input "Select an option" at bounding box center [223, 178] width 6 height 6
click at [224, 200] on span "Select an option" at bounding box center [223, 198] width 6 height 6
click at [224, 200] on input "Select an option" at bounding box center [223, 198] width 6 height 6
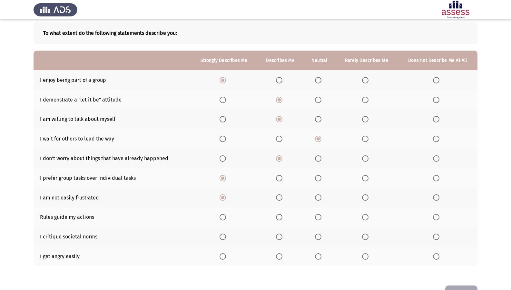
click at [321, 217] on span "Select an option" at bounding box center [318, 217] width 6 height 6
click at [321, 217] on input "Select an option" at bounding box center [318, 217] width 6 height 6
click at [284, 215] on label "Select an option" at bounding box center [280, 217] width 9 height 6
click at [283, 215] on input "Select an option" at bounding box center [279, 217] width 6 height 6
click at [320, 237] on span "Select an option" at bounding box center [318, 237] width 6 height 6
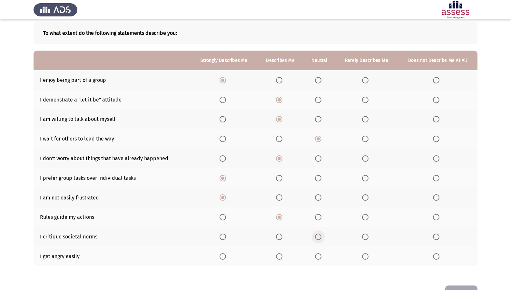
click at [320, 237] on input "Select an option" at bounding box center [318, 237] width 6 height 6
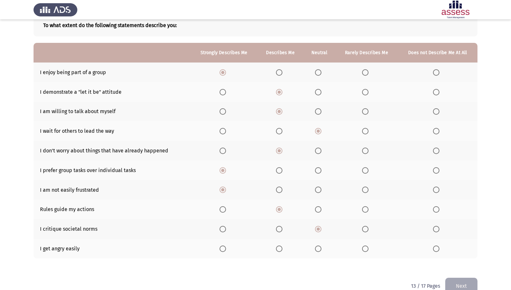
scroll to position [54, 0]
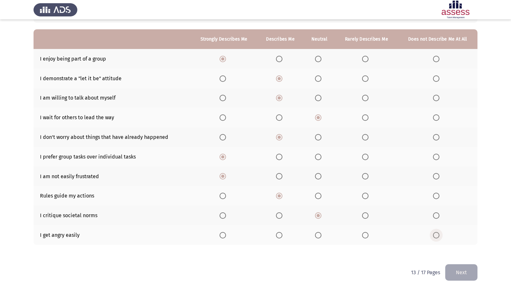
click at [435, 237] on span "Select an option" at bounding box center [436, 235] width 6 height 6
click at [435, 237] on input "Select an option" at bounding box center [436, 235] width 6 height 6
click at [459, 249] on button "Next" at bounding box center [462, 273] width 32 height 16
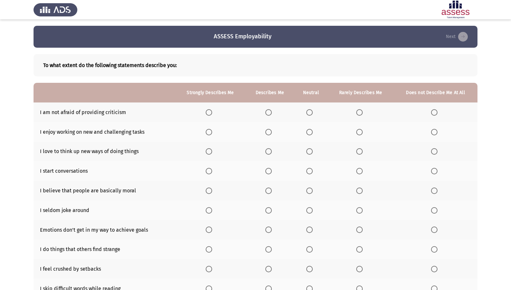
click at [211, 111] on span "Select an option" at bounding box center [209, 112] width 6 height 6
click at [211, 111] on input "Select an option" at bounding box center [209, 112] width 6 height 6
click at [204, 131] on th at bounding box center [210, 132] width 70 height 20
click at [211, 127] on th at bounding box center [210, 132] width 70 height 20
click at [209, 135] on span "Select an option" at bounding box center [209, 132] width 6 height 6
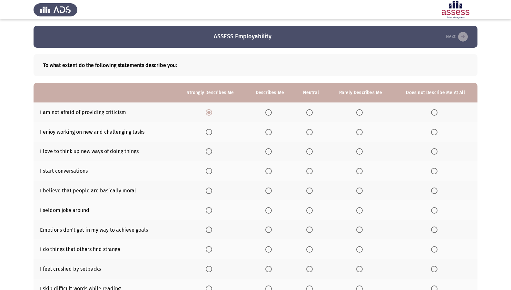
click at [209, 135] on input "Select an option" at bounding box center [209, 132] width 6 height 6
click at [209, 151] on span "Select an option" at bounding box center [209, 151] width 6 height 6
click at [209, 151] on input "Select an option" at bounding box center [209, 151] width 6 height 6
click at [209, 170] on span "Select an option" at bounding box center [209, 171] width 6 height 6
click at [209, 170] on input "Select an option" at bounding box center [209, 171] width 6 height 6
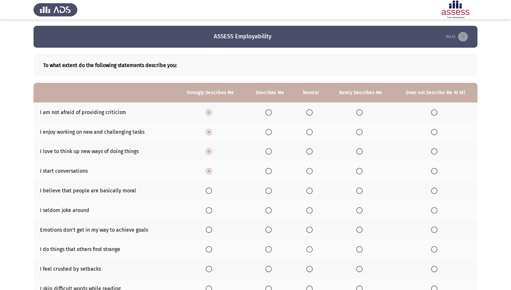
click at [268, 191] on span "Select an option" at bounding box center [268, 191] width 6 height 6
click at [268, 191] on input "Select an option" at bounding box center [268, 191] width 6 height 6
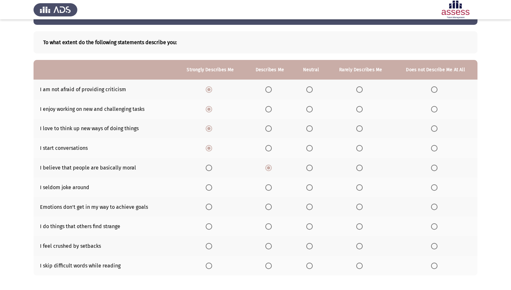
scroll to position [32, 0]
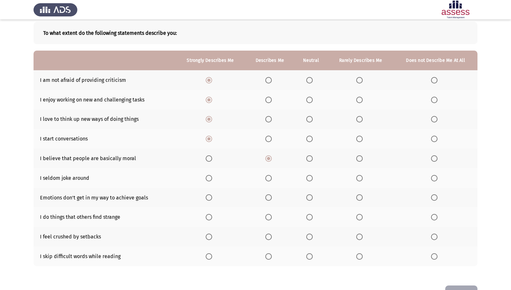
click at [210, 177] on span "Select an option" at bounding box center [209, 178] width 6 height 6
click at [210, 177] on input "Select an option" at bounding box center [209, 178] width 6 height 6
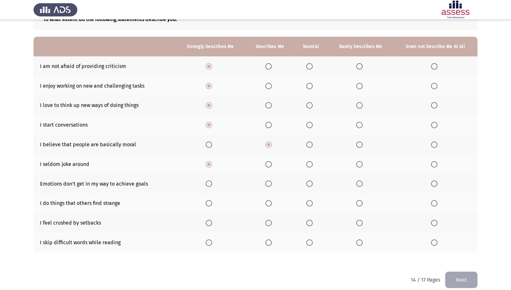
scroll to position [54, 0]
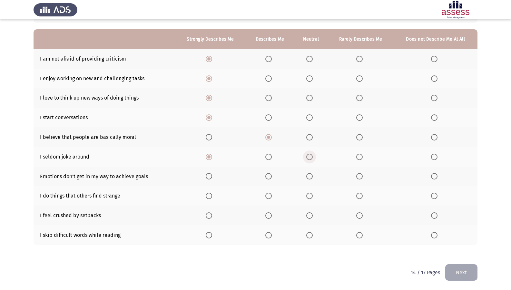
click at [310, 160] on span "Select an option" at bounding box center [309, 157] width 6 height 6
click at [310, 160] on input "Select an option" at bounding box center [309, 157] width 6 height 6
click at [207, 175] on span "Select an option" at bounding box center [209, 176] width 6 height 6
click at [207, 175] on input "Select an option" at bounding box center [209, 176] width 6 height 6
click at [357, 196] on span "Select an option" at bounding box center [359, 196] width 6 height 6
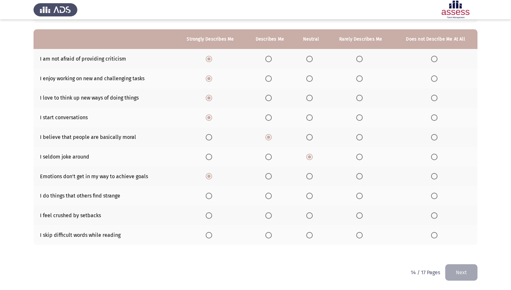
click at [357, 196] on input "Select an option" at bounding box center [359, 196] width 6 height 6
click at [432, 219] on span "Select an option" at bounding box center [434, 216] width 6 height 6
click at [432, 219] on input "Select an option" at bounding box center [434, 216] width 6 height 6
click at [437, 236] on span "Select an option" at bounding box center [434, 235] width 6 height 6
click at [437, 236] on input "Select an option" at bounding box center [434, 235] width 6 height 6
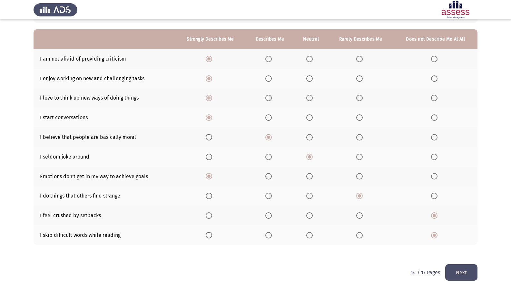
click at [453, 249] on button "Next" at bounding box center [462, 273] width 32 height 16
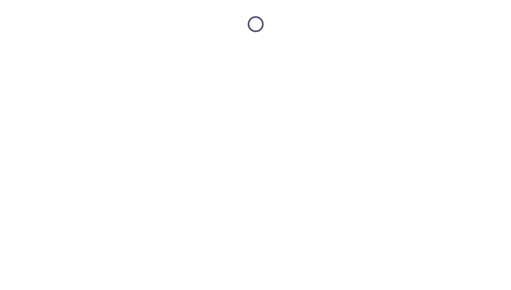
scroll to position [0, 0]
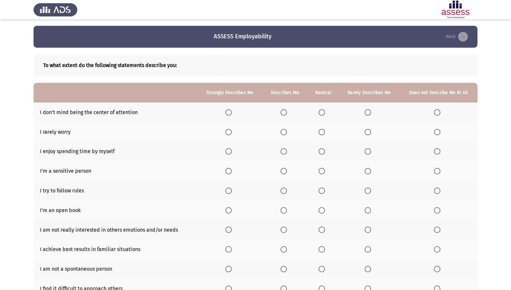
click at [234, 112] on label "Select an option" at bounding box center [229, 112] width 9 height 6
click at [232, 112] on input "Select an option" at bounding box center [228, 112] width 6 height 6
click at [322, 133] on span "Select an option" at bounding box center [322, 132] width 6 height 6
click at [322, 133] on input "Select an option" at bounding box center [322, 132] width 6 height 6
click at [325, 154] on span "Select an option" at bounding box center [322, 151] width 6 height 6
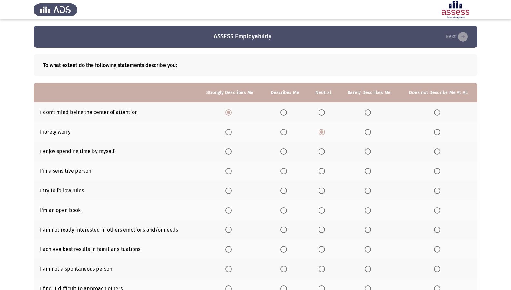
click at [325, 154] on input "Select an option" at bounding box center [322, 151] width 6 height 6
click at [440, 174] on span "Select an option" at bounding box center [437, 171] width 6 height 6
click at [440, 174] on input "Select an option" at bounding box center [437, 171] width 6 height 6
click at [286, 188] on span "Select an option" at bounding box center [284, 191] width 6 height 6
click at [286, 188] on input "Select an option" at bounding box center [284, 191] width 6 height 6
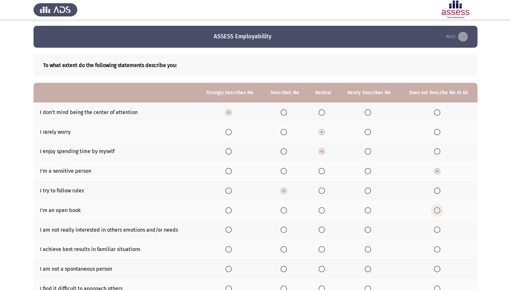
click at [439, 211] on span "Select an option" at bounding box center [437, 210] width 6 height 6
click at [439, 211] on input "Select an option" at bounding box center [437, 210] width 6 height 6
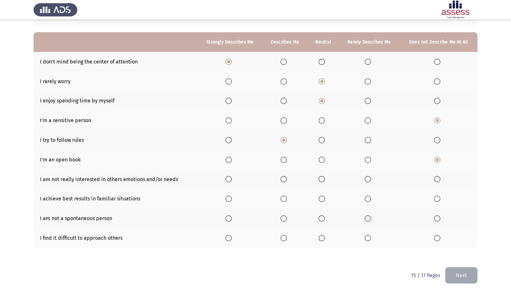
scroll to position [51, 0]
click at [441, 181] on span "Select an option" at bounding box center [437, 178] width 6 height 6
click at [441, 181] on input "Select an option" at bounding box center [437, 178] width 6 height 6
click at [232, 198] on span "Select an option" at bounding box center [228, 198] width 6 height 6
click at [232, 198] on input "Select an option" at bounding box center [228, 198] width 6 height 6
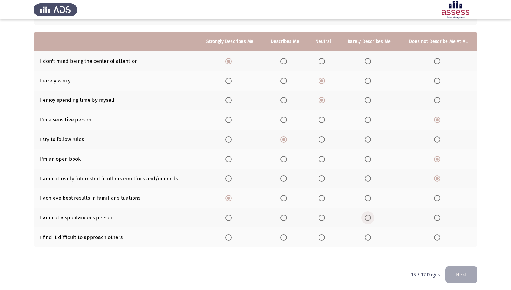
click at [368, 217] on span "Select an option" at bounding box center [368, 218] width 6 height 6
click at [368, 217] on input "Select an option" at bounding box center [368, 218] width 6 height 6
click at [439, 237] on span "Select an option" at bounding box center [437, 238] width 6 height 6
click at [439, 237] on input "Select an option" at bounding box center [437, 238] width 6 height 6
click at [473, 249] on button "Next" at bounding box center [462, 275] width 32 height 16
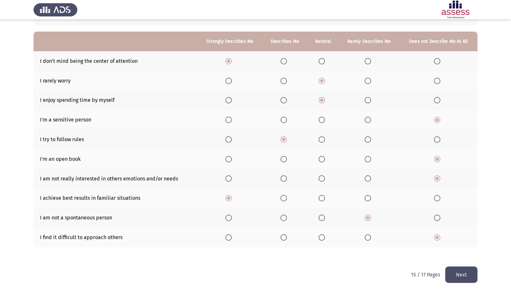
scroll to position [0, 0]
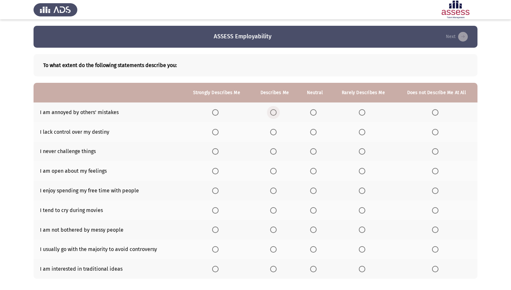
click at [275, 111] on span "Select an option" at bounding box center [273, 112] width 6 height 6
click at [275, 111] on input "Select an option" at bounding box center [273, 112] width 6 height 6
click at [433, 132] on span "Select an option" at bounding box center [435, 132] width 6 height 6
click at [433, 132] on input "Select an option" at bounding box center [435, 132] width 6 height 6
click at [438, 150] on span "Select an option" at bounding box center [435, 151] width 6 height 6
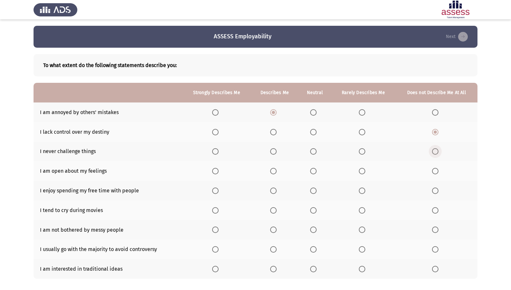
click at [438, 150] on input "Select an option" at bounding box center [435, 151] width 6 height 6
click at [365, 173] on span "Select an option" at bounding box center [362, 171] width 6 height 6
click at [365, 173] on input "Select an option" at bounding box center [362, 171] width 6 height 6
click at [316, 168] on mat-radio-button "Select an option" at bounding box center [314, 171] width 9 height 7
click at [314, 169] on span "Select an option" at bounding box center [313, 171] width 6 height 6
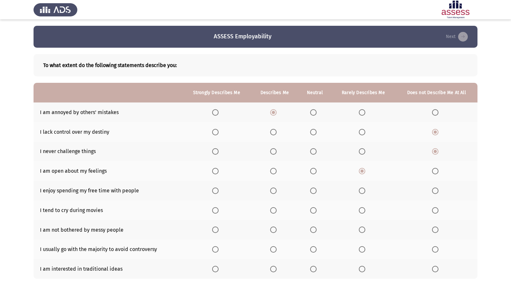
click at [314, 169] on input "Select an option" at bounding box center [313, 171] width 6 height 6
click at [216, 190] on span "Select an option" at bounding box center [215, 191] width 6 height 6
click at [216, 190] on input "Select an option" at bounding box center [215, 191] width 6 height 6
click at [439, 212] on label "Select an option" at bounding box center [436, 210] width 9 height 6
click at [439, 212] on input "Select an option" at bounding box center [435, 210] width 6 height 6
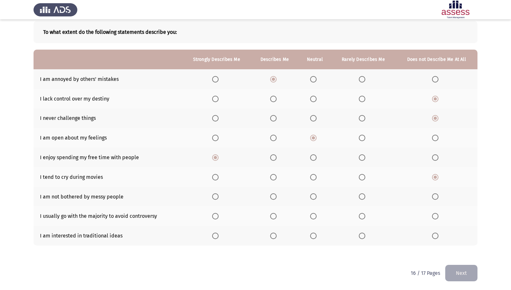
scroll to position [34, 0]
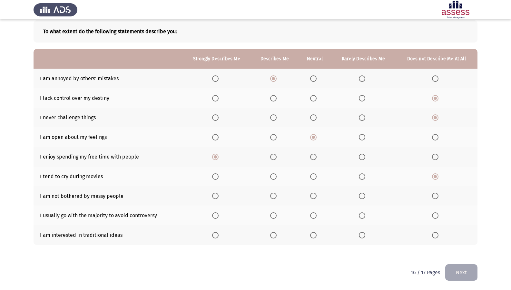
click at [278, 197] on label "Select an option" at bounding box center [274, 196] width 9 height 6
click at [277, 197] on input "Select an option" at bounding box center [273, 196] width 6 height 6
click at [366, 217] on span "Select an option" at bounding box center [362, 216] width 6 height 6
click at [366, 217] on input "Select an option" at bounding box center [362, 216] width 6 height 6
click at [317, 235] on span "Select an option" at bounding box center [313, 235] width 6 height 6
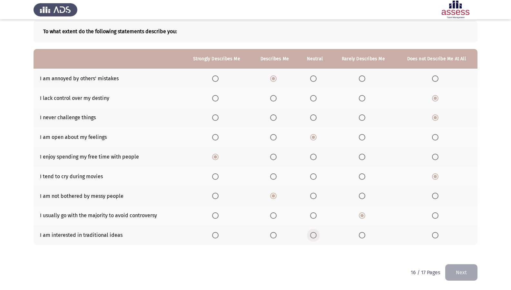
click at [317, 235] on input "Select an option" at bounding box center [313, 235] width 6 height 6
click at [360, 234] on span "Select an option" at bounding box center [362, 235] width 6 height 6
click at [360, 234] on input "Select an option" at bounding box center [362, 235] width 6 height 6
click at [457, 249] on button "Next" at bounding box center [462, 273] width 32 height 16
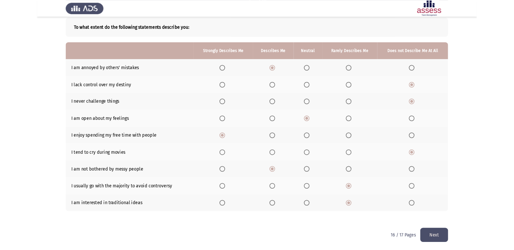
scroll to position [0, 0]
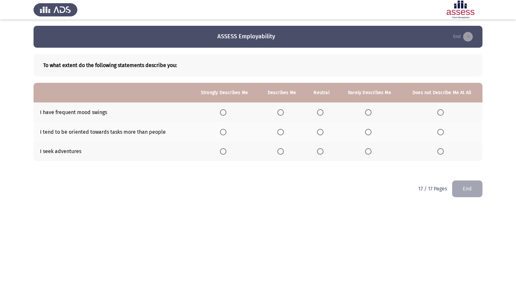
click at [366, 114] on span "Select an option" at bounding box center [368, 112] width 6 height 6
click at [366, 114] on input "Select an option" at bounding box center [368, 112] width 6 height 6
click at [279, 133] on span "Select an option" at bounding box center [280, 132] width 6 height 6
click at [279, 133] on input "Select an option" at bounding box center [280, 132] width 6 height 6
click at [225, 152] on span "Select an option" at bounding box center [223, 151] width 6 height 6
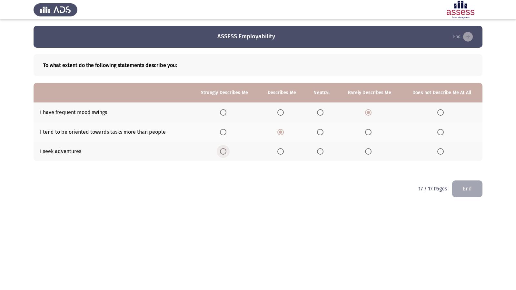
click at [225, 152] on input "Select an option" at bounding box center [223, 151] width 6 height 6
click at [315, 134] on th at bounding box center [321, 132] width 33 height 20
click at [318, 132] on span "Select an option" at bounding box center [320, 132] width 6 height 6
click at [318, 132] on input "Select an option" at bounding box center [320, 132] width 6 height 6
click at [475, 190] on button "End" at bounding box center [467, 189] width 30 height 16
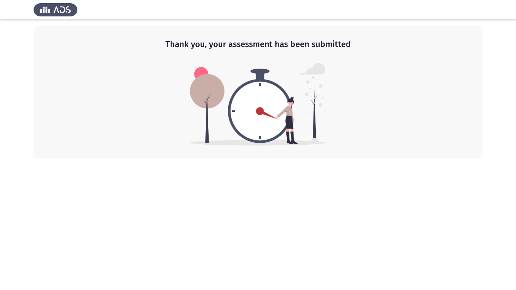
click at [433, 0] on div at bounding box center [258, 9] width 516 height 19
